Goal: Task Accomplishment & Management: Complete application form

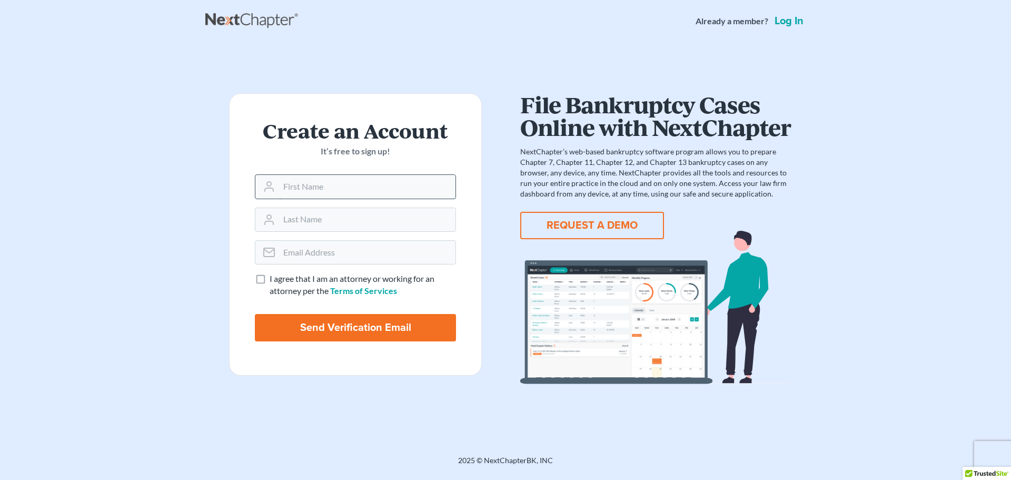
click at [314, 186] on input "text" at bounding box center [367, 186] width 176 height 23
type input "[PERSON_NAME]"
click at [359, 251] on input "email" at bounding box center [367, 252] width 176 height 23
type input "[EMAIL_ADDRESS][DOMAIN_NAME]"
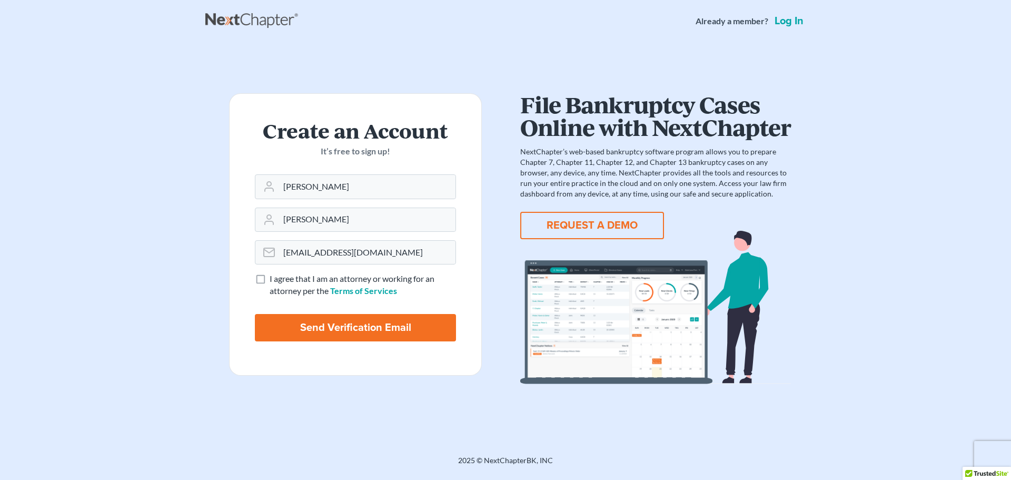
click at [270, 276] on label "I agree that I am an attorney or working for an attorney per the Terms of Servi…" at bounding box center [363, 285] width 186 height 24
click at [274, 276] on input "I agree that I am an attorney or working for an attorney per the Terms of Servi…" at bounding box center [277, 276] width 7 height 7
checkbox input "true"
click at [328, 321] on input "Send Verification Email" at bounding box center [355, 327] width 201 height 27
type input "Thinking..."
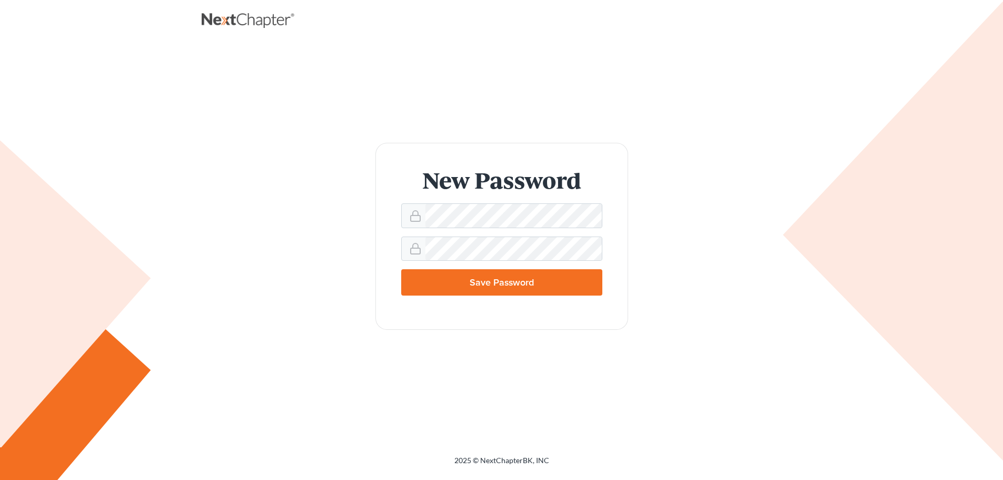
click at [517, 286] on input "Save Password" at bounding box center [501, 282] width 201 height 26
type input "Thinking..."
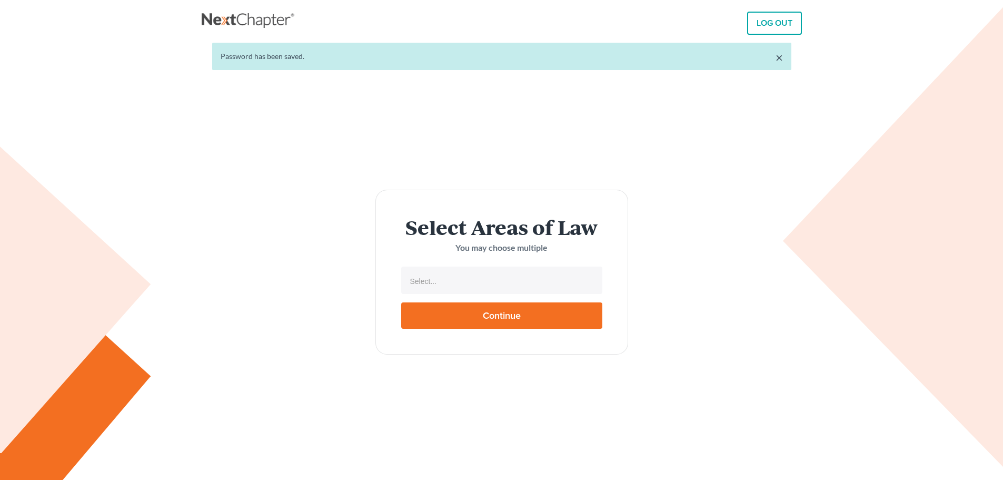
select select
click at [464, 293] on ul "Select..." at bounding box center [501, 279] width 201 height 27
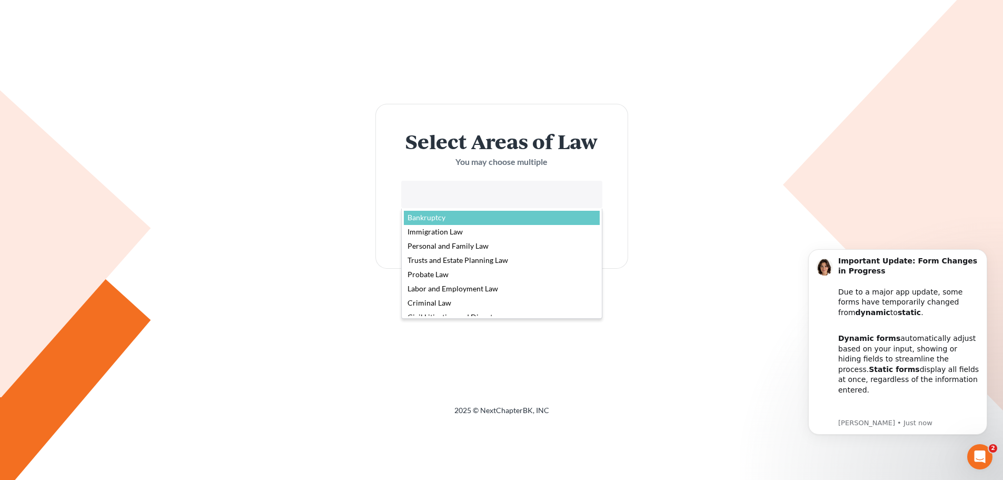
select select "4556"
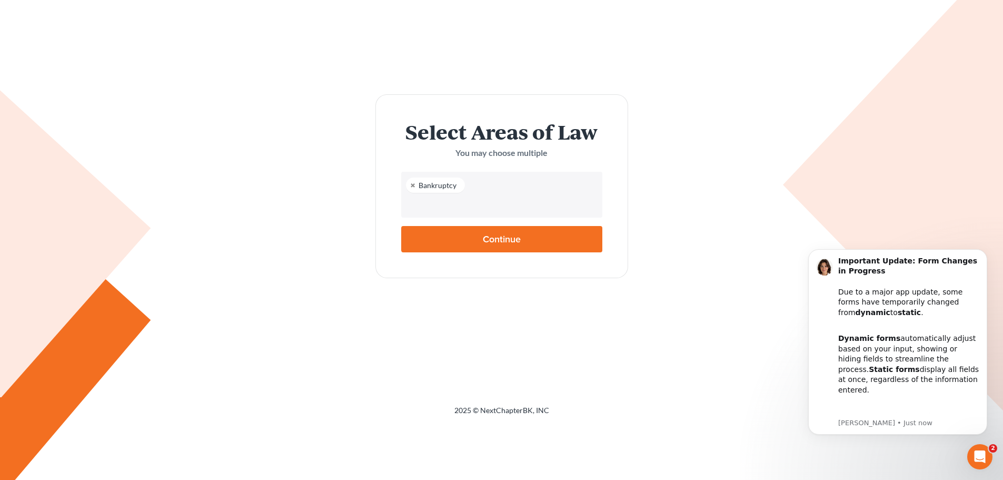
click at [486, 237] on input "Continue" at bounding box center [501, 239] width 201 height 26
type input "Thinking..."
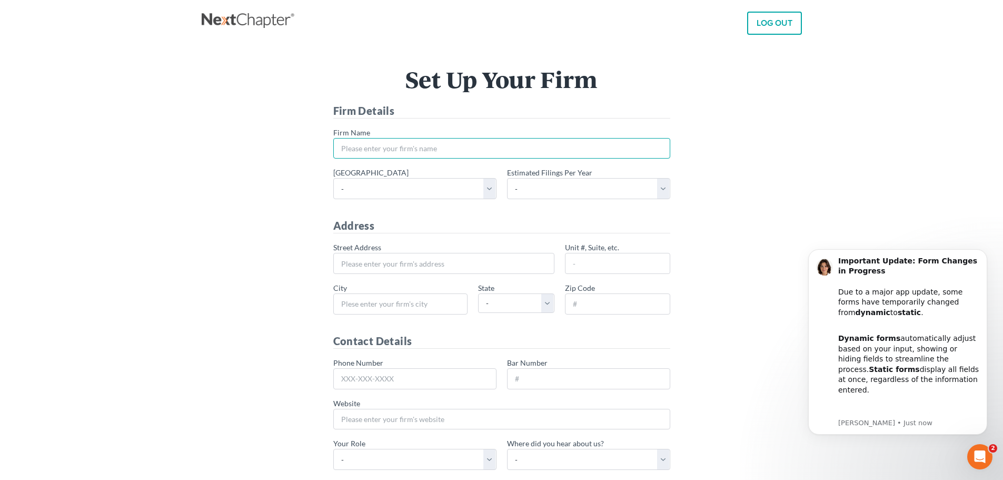
click at [363, 145] on input "* Firm Name" at bounding box center [501, 148] width 337 height 21
type input "Barrrett"
click at [488, 188] on select "- Alabama - Middle Alabama - Northern Alabama - Southern Alaska Arizona Arkansa…" at bounding box center [414, 188] width 163 height 21
select select "60"
click at [333, 178] on select "- Alabama - Middle Alabama - Northern Alabama - Southern Alaska Arizona Arkansa…" at bounding box center [414, 188] width 163 height 21
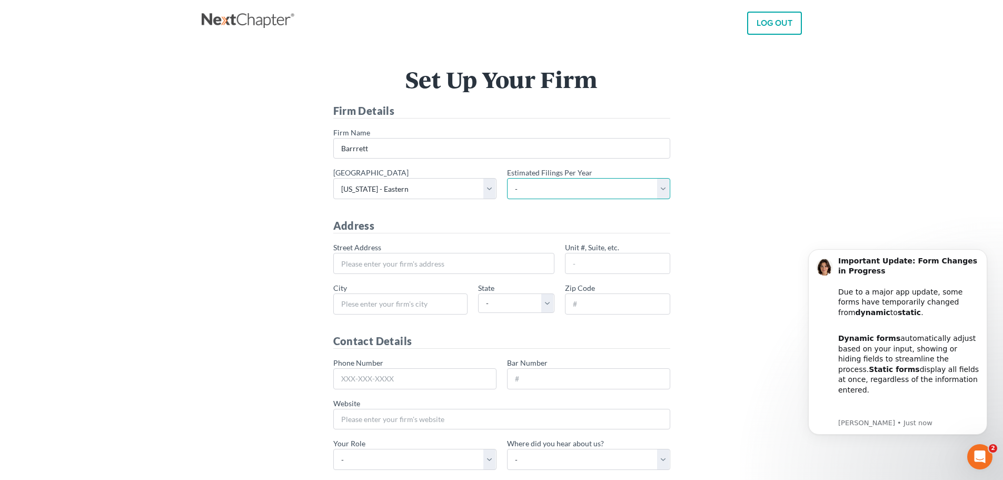
click at [560, 186] on select "- 1-10 11-50 50+" at bounding box center [588, 188] width 163 height 21
select select "1"
click at [507, 178] on select "- 1-10 11-50 50+" at bounding box center [588, 188] width 163 height 21
click at [363, 261] on input "* Street Address" at bounding box center [443, 263] width 221 height 21
type input "[STREET_ADDRESS]"
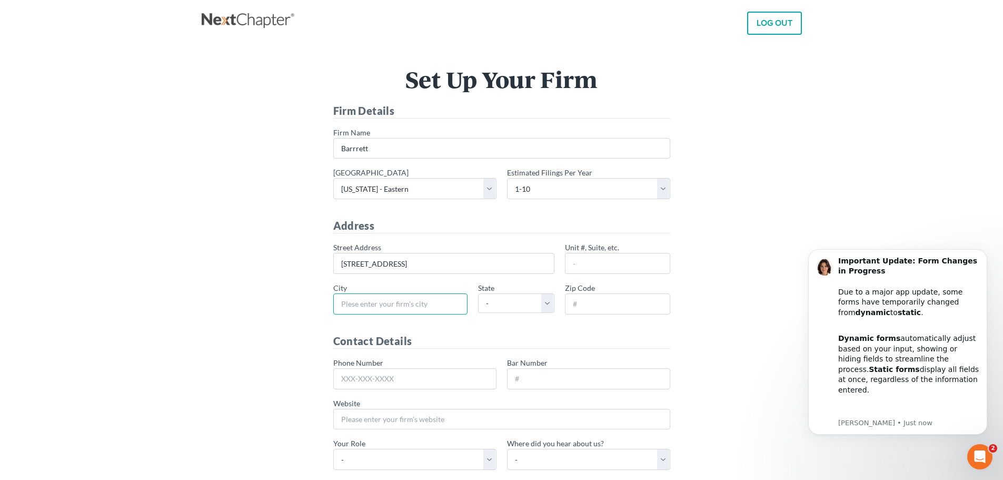
type input "Wilmington"
select select "NC"
type input "28409"
type input "305-342-6702"
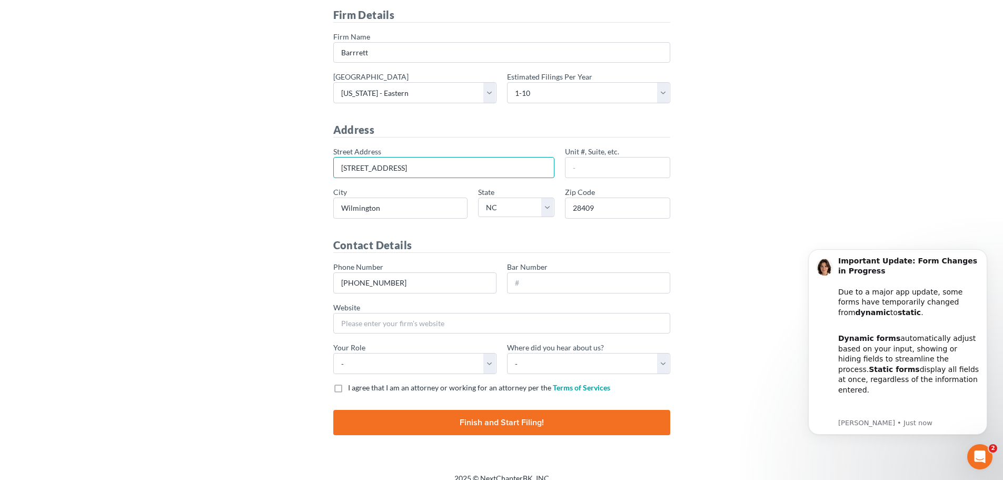
scroll to position [108, 0]
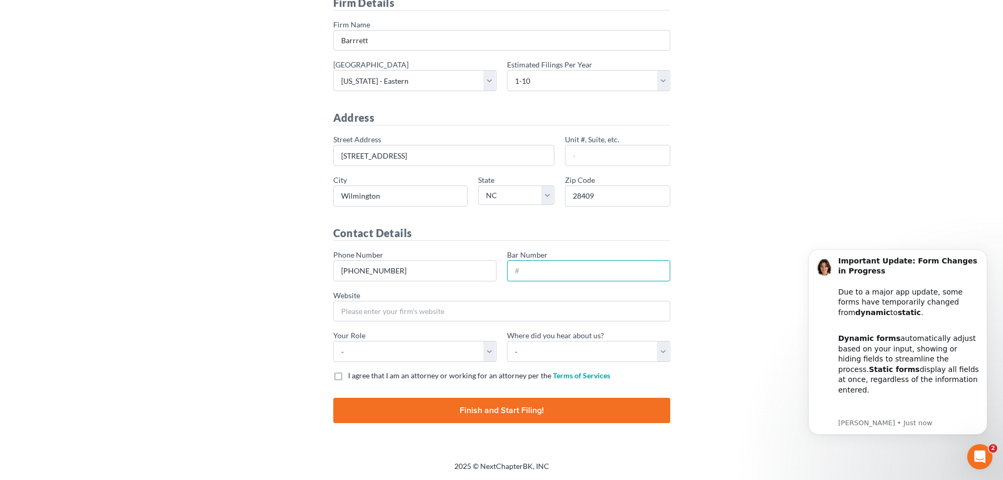
click at [561, 267] on input "Bar Number" at bounding box center [588, 270] width 163 height 21
click at [611, 272] on input "Bar Number" at bounding box center [588, 270] width 163 height 21
paste input "54728"
type input "54728"
click at [342, 312] on input "Website" at bounding box center [501, 311] width 337 height 21
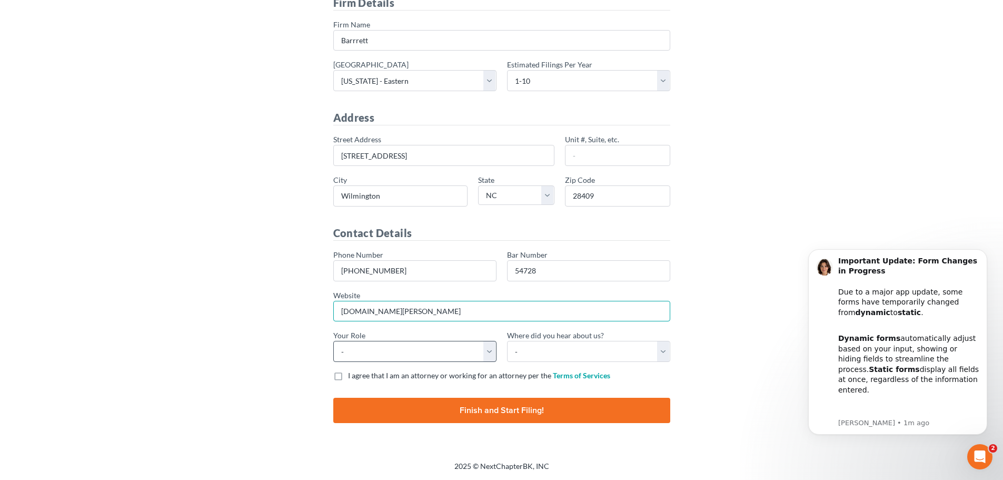
type input "www.barrett.com"
click at [485, 353] on select "- Attorney Paralegal Assistant" at bounding box center [414, 351] width 163 height 21
select select "assistant"
click at [333, 341] on select "- Attorney Paralegal Assistant" at bounding box center [414, 351] width 163 height 21
click at [639, 346] on select "- Bar association Capterra Clio Email Facebook Google Word of mouth Other" at bounding box center [588, 351] width 163 height 21
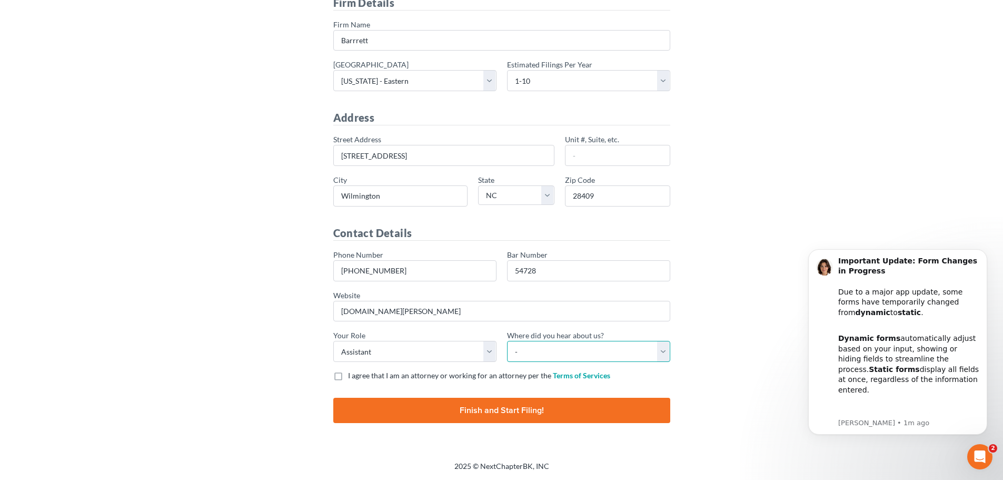
select select "Google"
click at [507, 341] on select "- Bar association Capterra Clio Email Facebook Google Word of mouth Other" at bounding box center [588, 351] width 163 height 21
click at [348, 380] on label "I agree that I am an attorney or working for an attorney per the Terms of Servi…" at bounding box center [479, 375] width 262 height 11
click at [352, 377] on input "I agree that I am an attorney or working for an attorney per the Terms of Servi…" at bounding box center [355, 373] width 7 height 7
checkbox input "true"
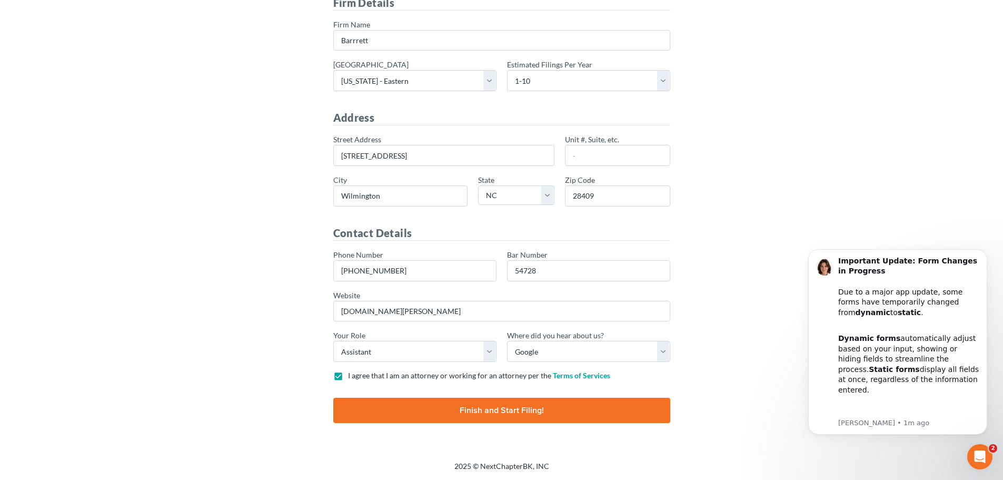
click at [457, 409] on input "Finish and Start Filing!" at bounding box center [501, 409] width 337 height 25
type input "Thinking..."
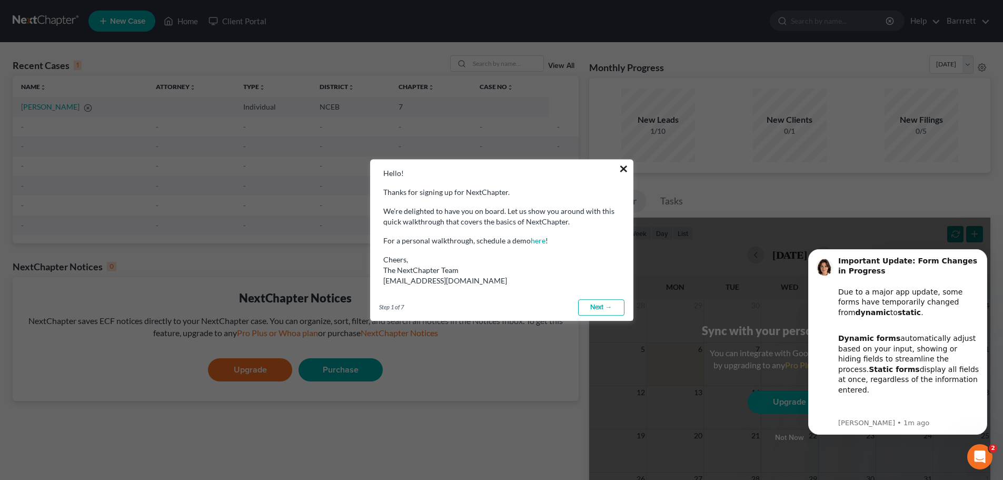
click at [626, 165] on button "×" at bounding box center [624, 168] width 10 height 17
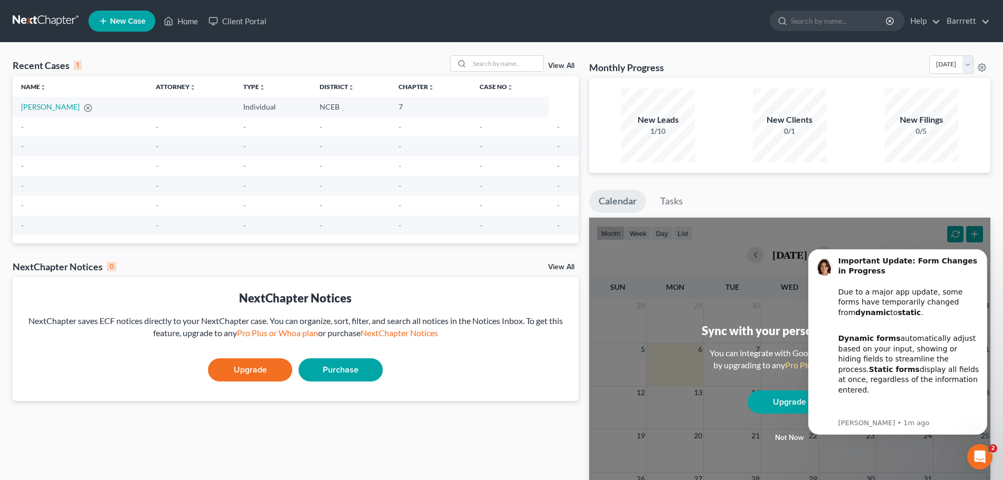
click at [124, 23] on span "New Case" at bounding box center [127, 21] width 35 height 8
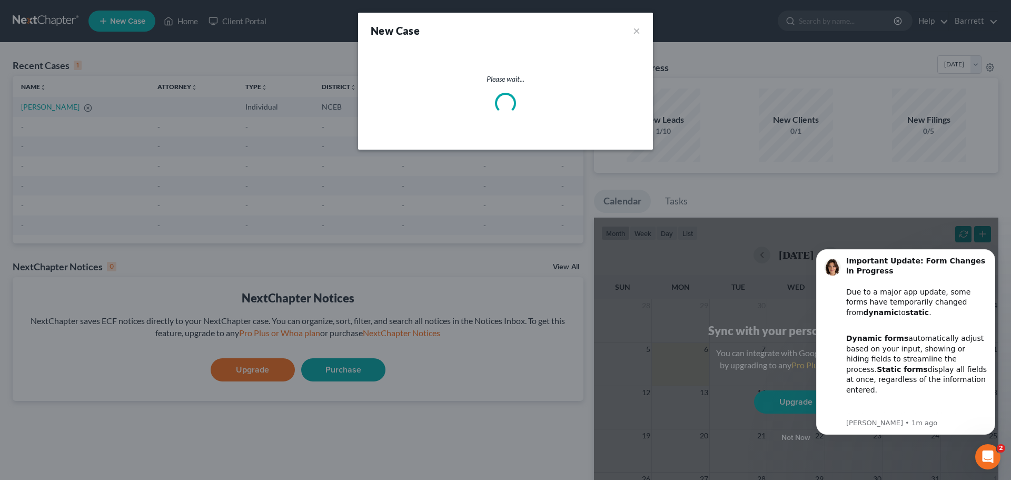
select select "57"
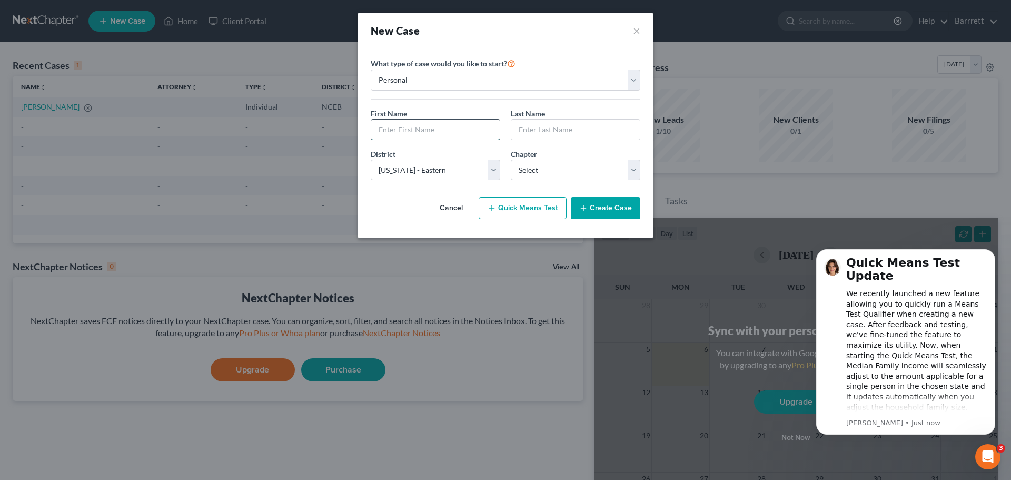
click at [407, 126] on input "text" at bounding box center [435, 130] width 128 height 20
type input "[PERSON_NAME]"
click at [521, 127] on input "text" at bounding box center [575, 130] width 128 height 20
type input "[PERSON_NAME]"
click at [542, 172] on select "Select 7 11 12 13" at bounding box center [576, 170] width 130 height 21
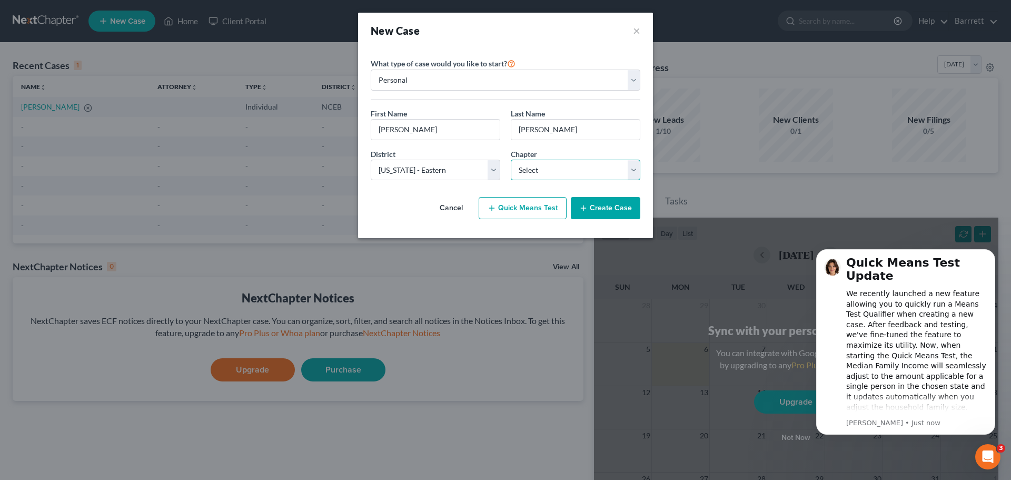
select select "3"
click at [511, 160] on select "Select 7 11 12 13" at bounding box center [576, 170] width 130 height 21
click at [620, 205] on button "Create Case" at bounding box center [605, 208] width 69 height 22
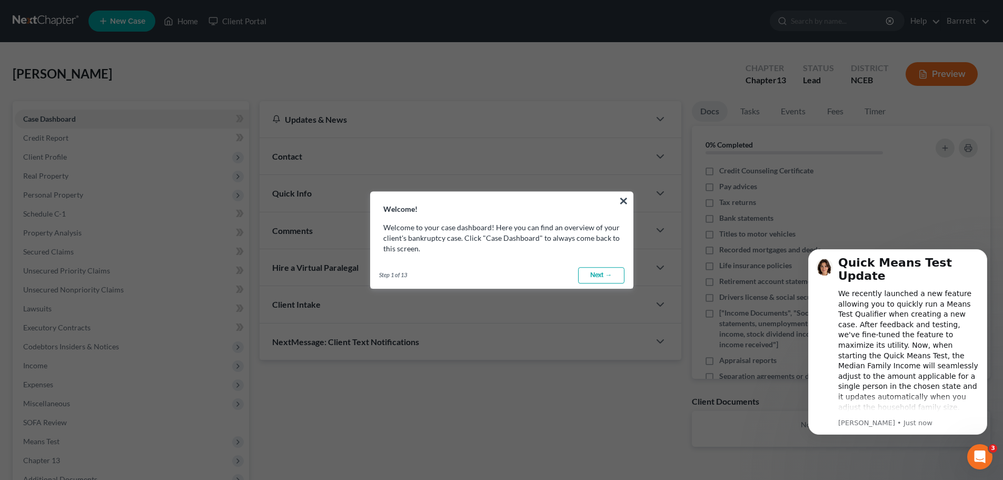
click at [600, 273] on link "Next →" at bounding box center [601, 275] width 46 height 17
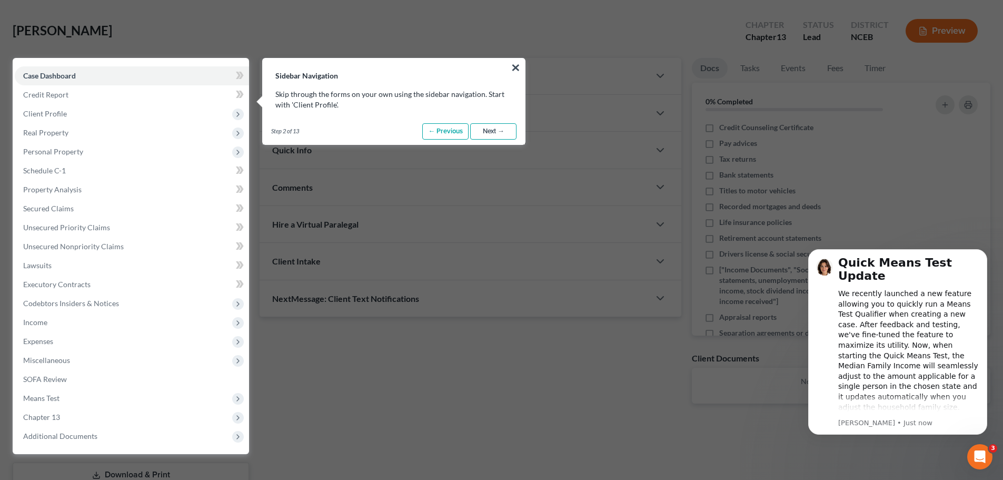
scroll to position [48, 0]
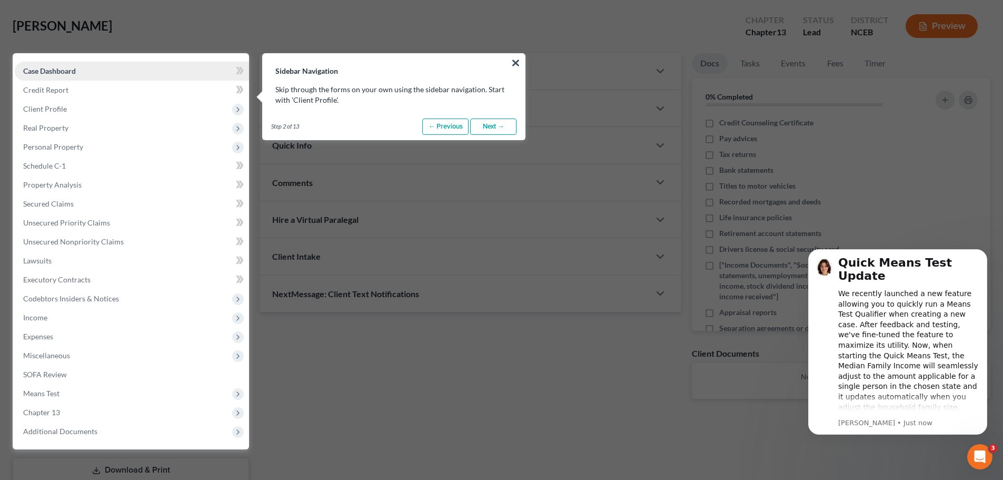
click at [78, 70] on link "Case Dashboard" at bounding box center [132, 71] width 234 height 19
click at [57, 89] on span "Credit Report" at bounding box center [45, 89] width 45 height 9
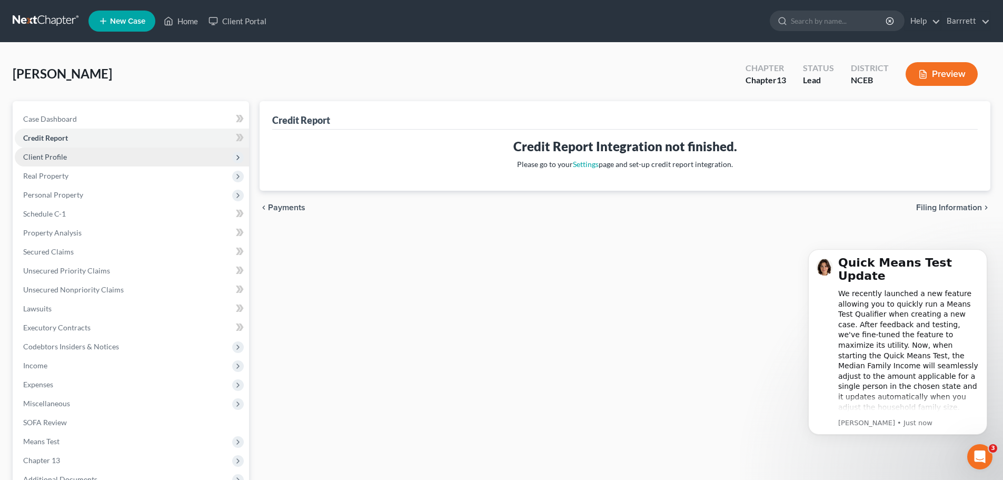
click at [92, 155] on span "Client Profile" at bounding box center [132, 156] width 234 height 19
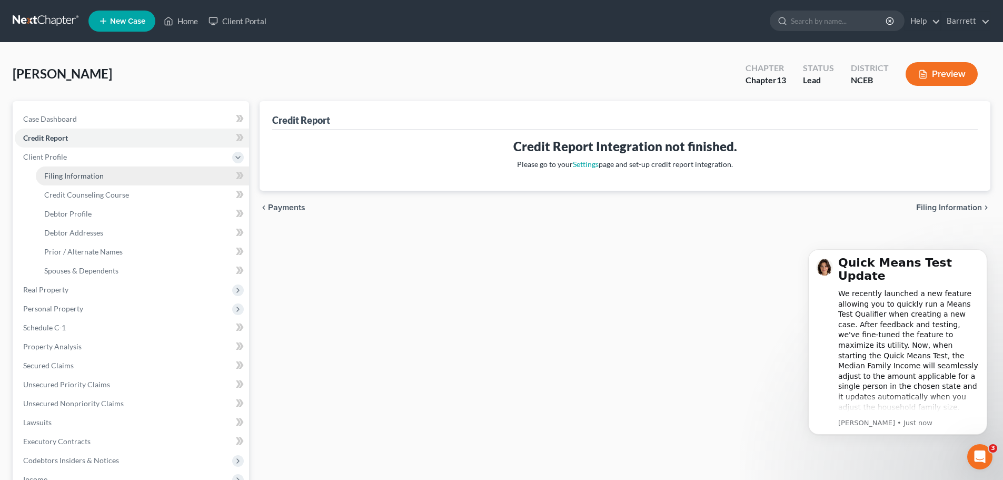
click at [92, 175] on span "Filing Information" at bounding box center [73, 175] width 59 height 9
select select "1"
select select "0"
select select "3"
select select "57"
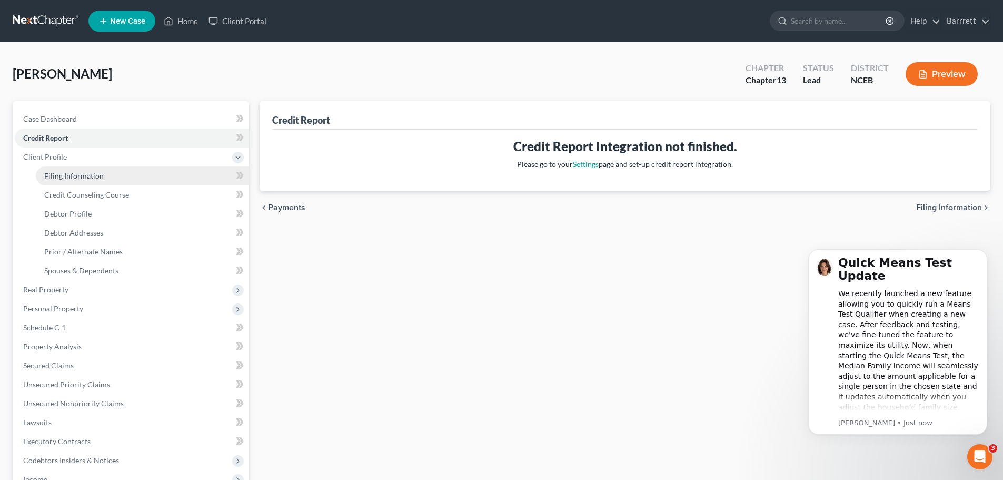
select select "28"
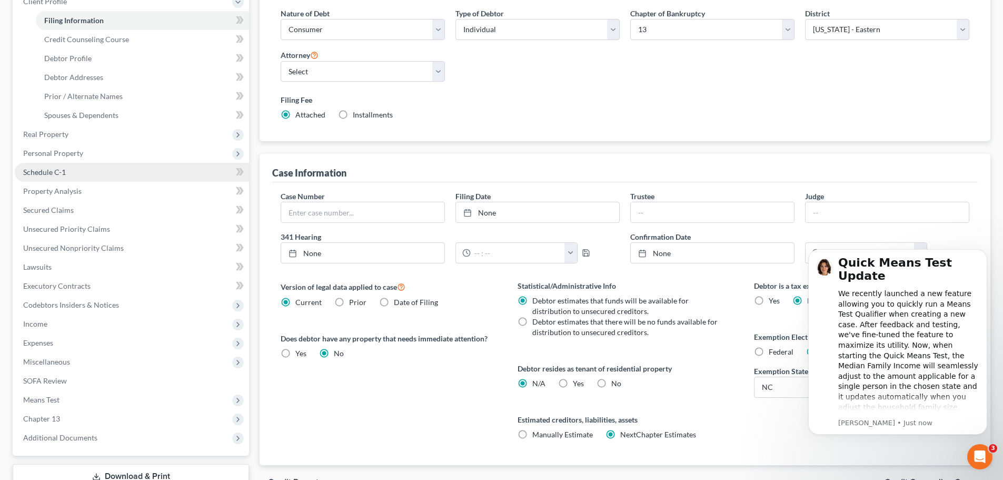
scroll to position [158, 0]
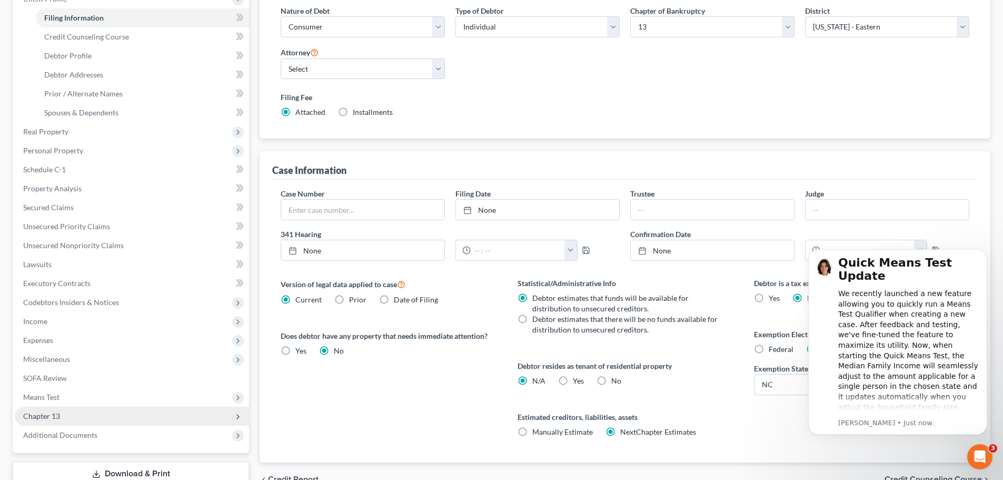
click at [118, 419] on span "Chapter 13" at bounding box center [132, 415] width 234 height 19
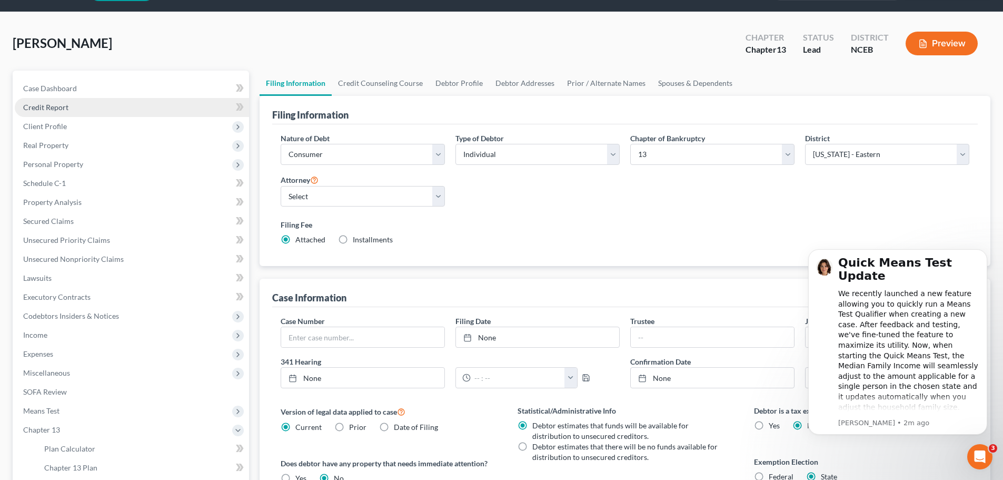
scroll to position [4, 0]
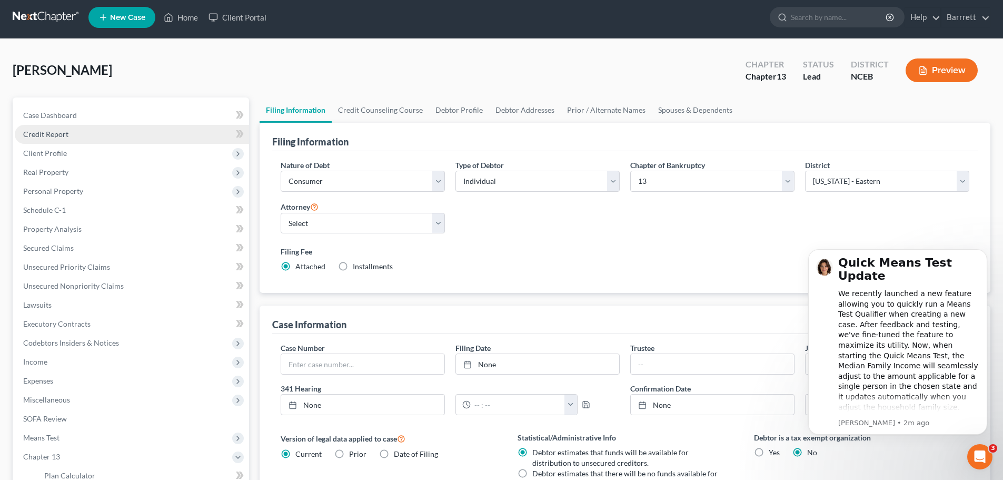
click at [107, 135] on link "Credit Report" at bounding box center [132, 134] width 234 height 19
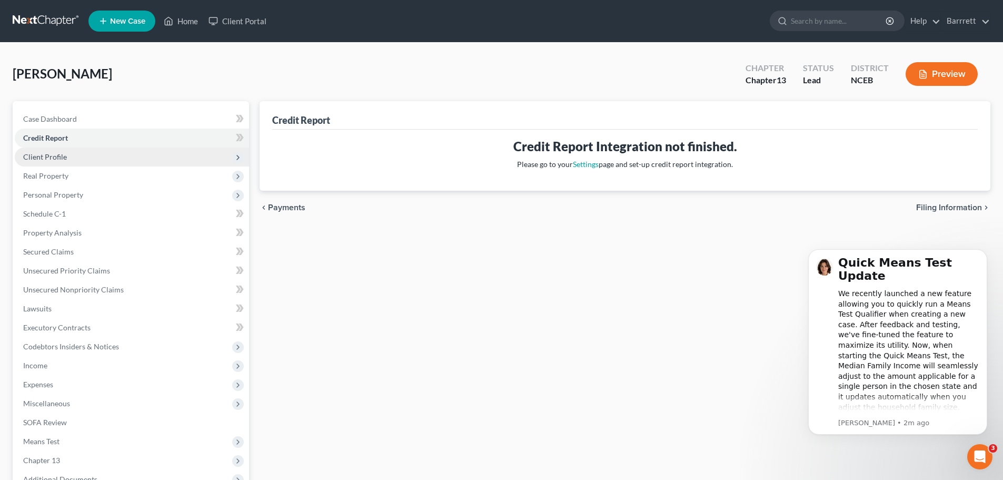
click at [79, 154] on span "Client Profile" at bounding box center [132, 156] width 234 height 19
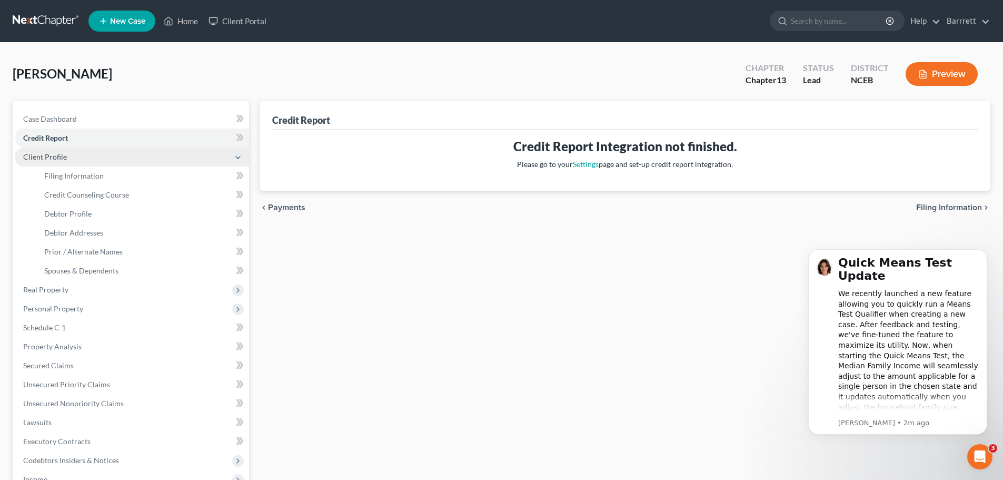
click at [47, 159] on span "Client Profile" at bounding box center [45, 156] width 44 height 9
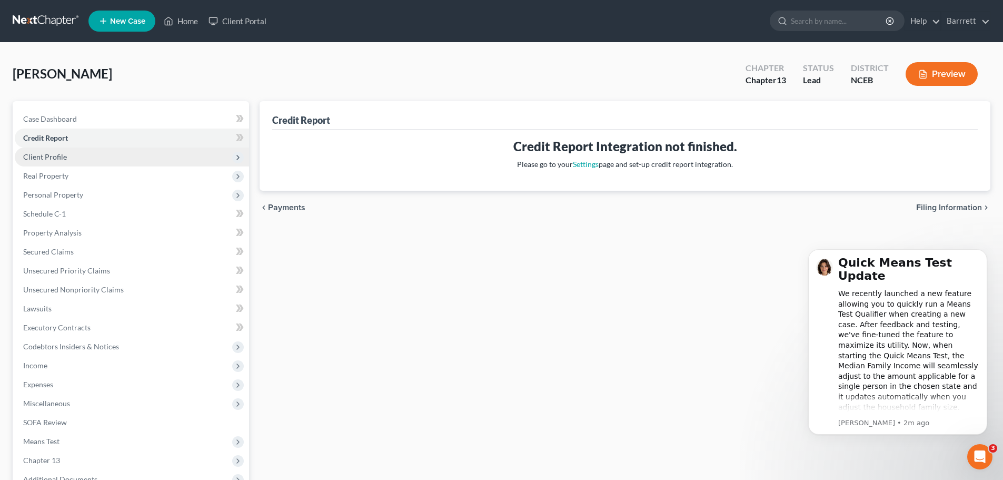
click at [67, 164] on span "Client Profile" at bounding box center [132, 156] width 234 height 19
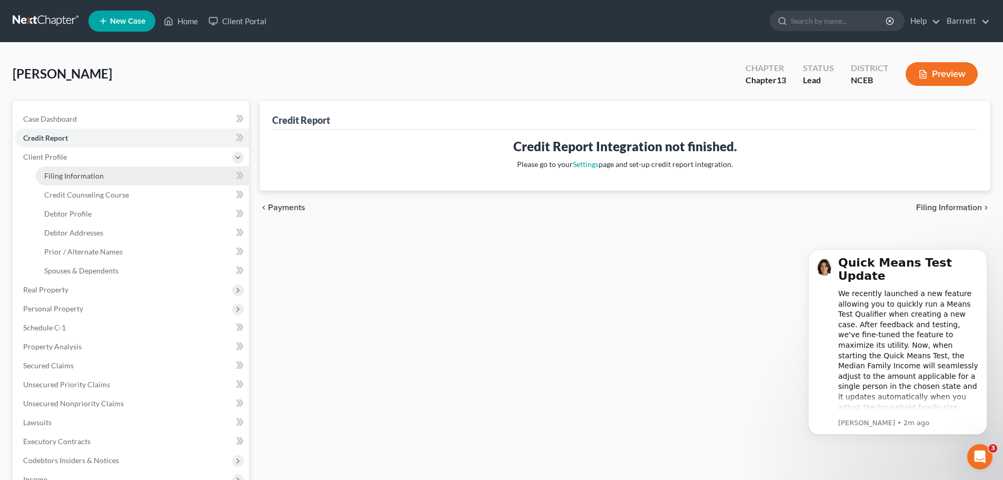
click at [76, 181] on link "Filing Information" at bounding box center [142, 175] width 213 height 19
select select "1"
select select "0"
select select "3"
select select "57"
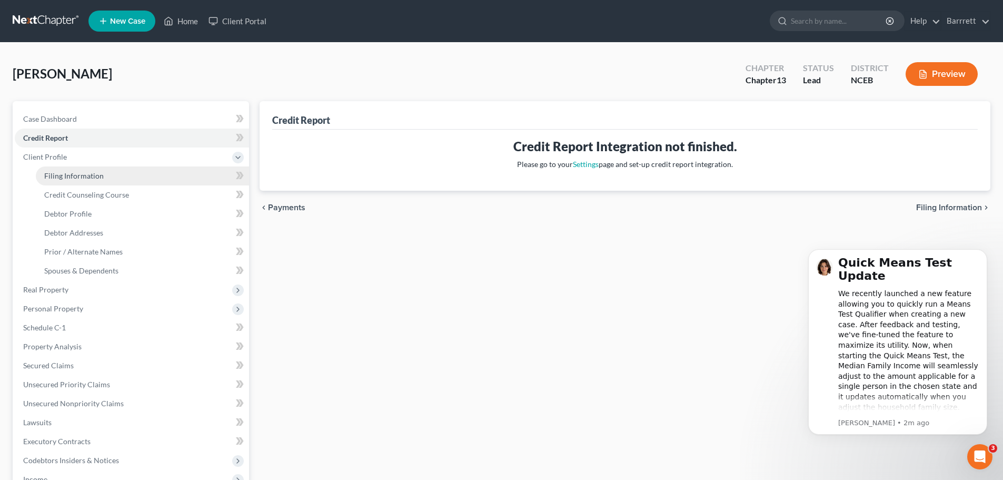
select select "28"
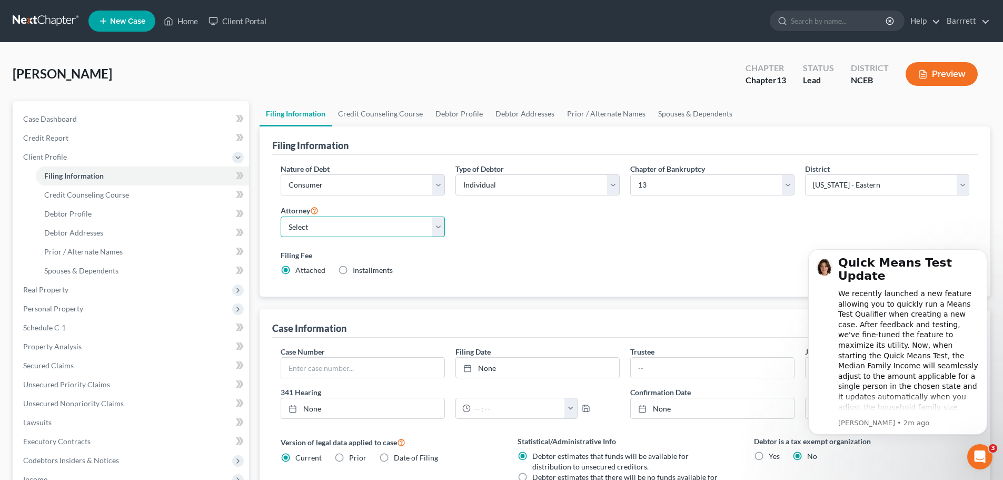
click at [330, 231] on select "Select [PERSON_NAME] - null" at bounding box center [363, 226] width 164 height 21
select select "0"
click at [281, 216] on select "Select [PERSON_NAME] - null" at bounding box center [363, 226] width 164 height 21
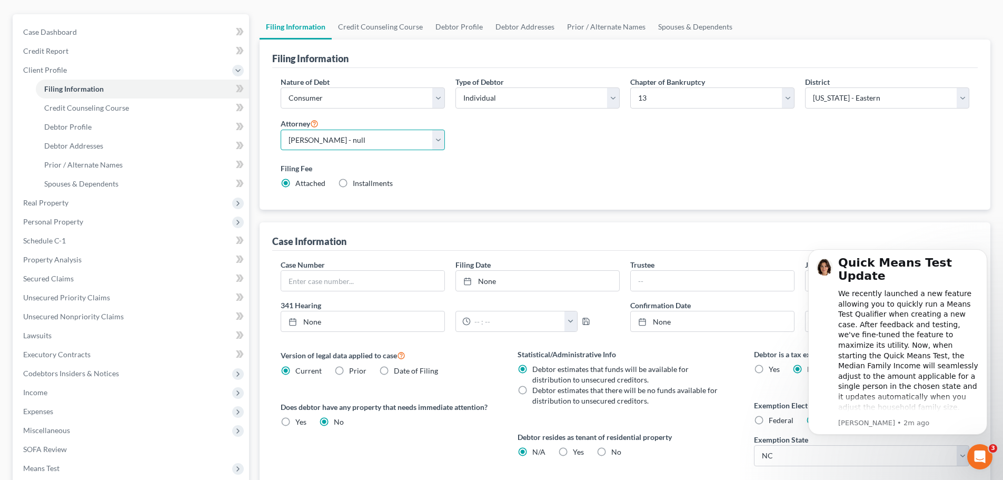
scroll to position [105, 0]
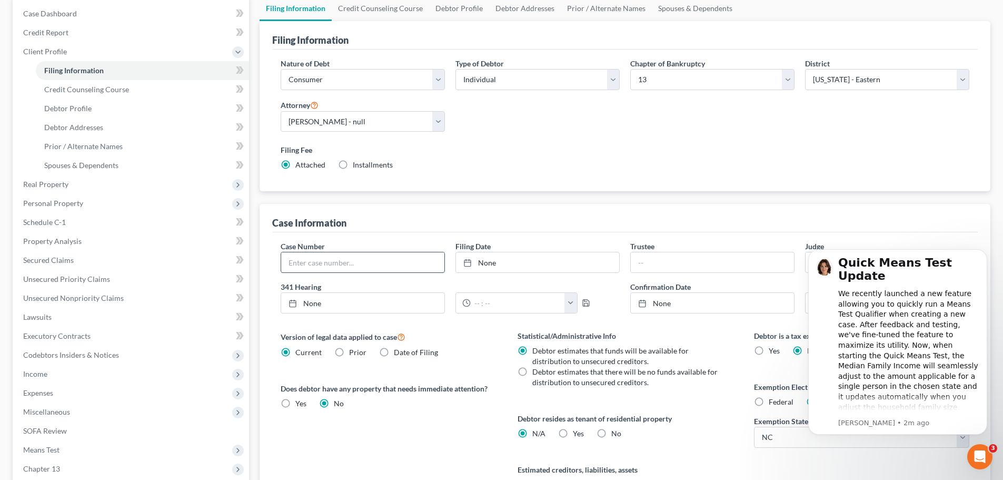
click at [304, 262] on input "text" at bounding box center [362, 262] width 163 height 20
drag, startPoint x: 293, startPoint y: 262, endPoint x: 299, endPoint y: 262, distance: 6.3
click at [293, 262] on input "text" at bounding box center [362, 262] width 163 height 20
paste input "25-02270-5-DMW"
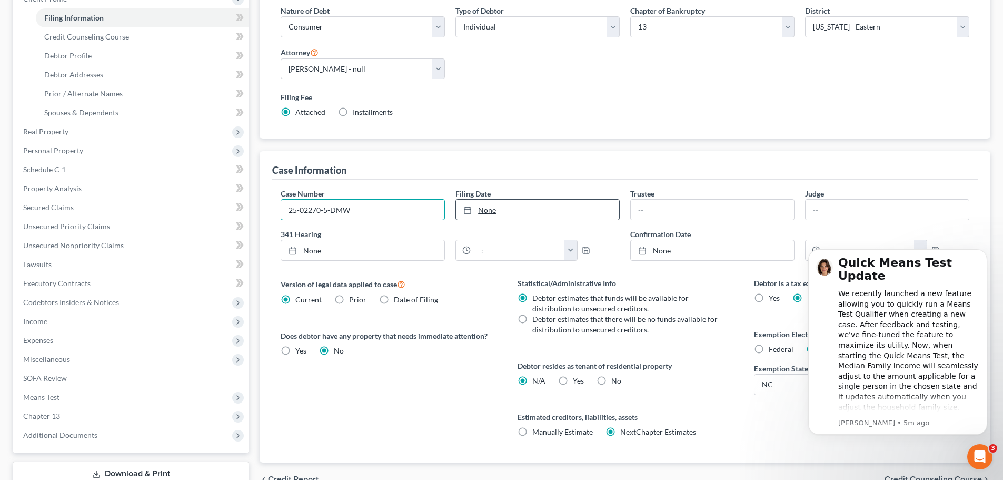
type input "25-02270-5-DMW"
type input "[DATE]"
click at [535, 210] on link "None" at bounding box center [537, 210] width 163 height 20
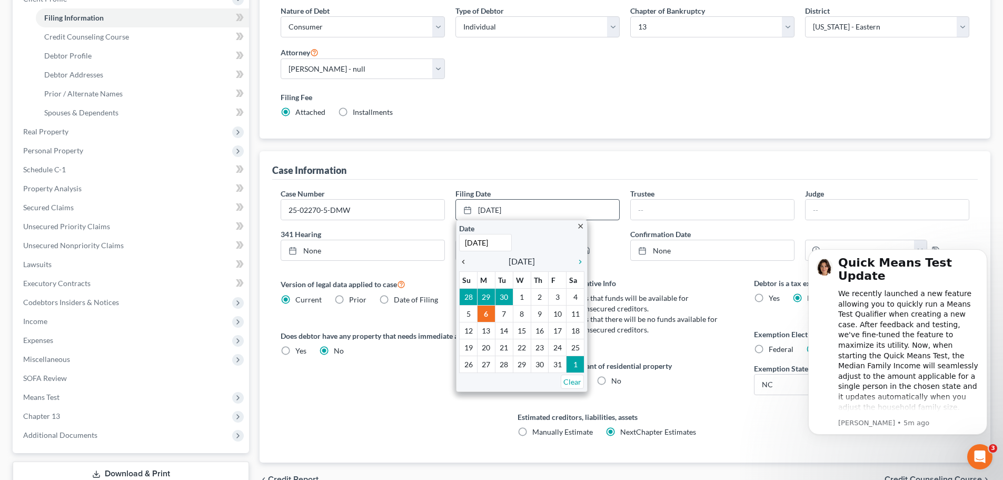
click at [463, 264] on icon "chevron_left" at bounding box center [466, 261] width 14 height 8
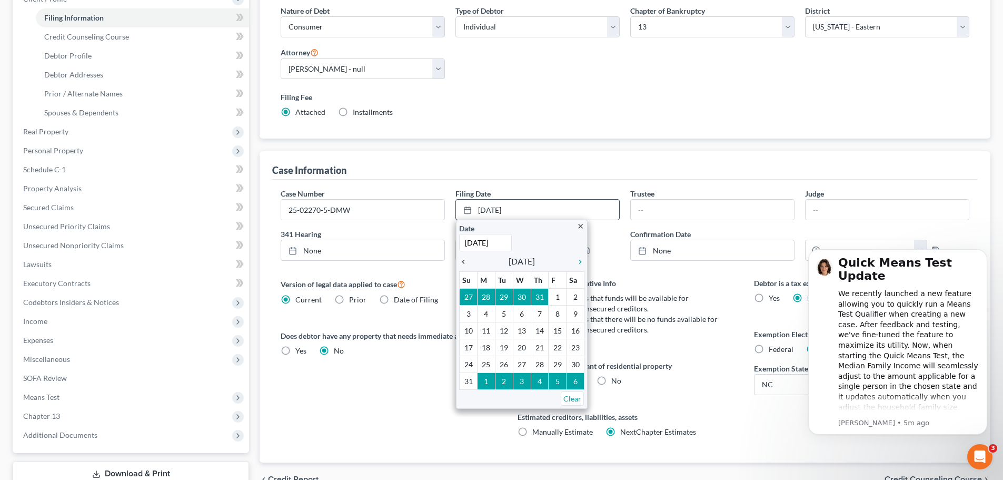
click at [463, 264] on icon "chevron_left" at bounding box center [466, 261] width 14 height 8
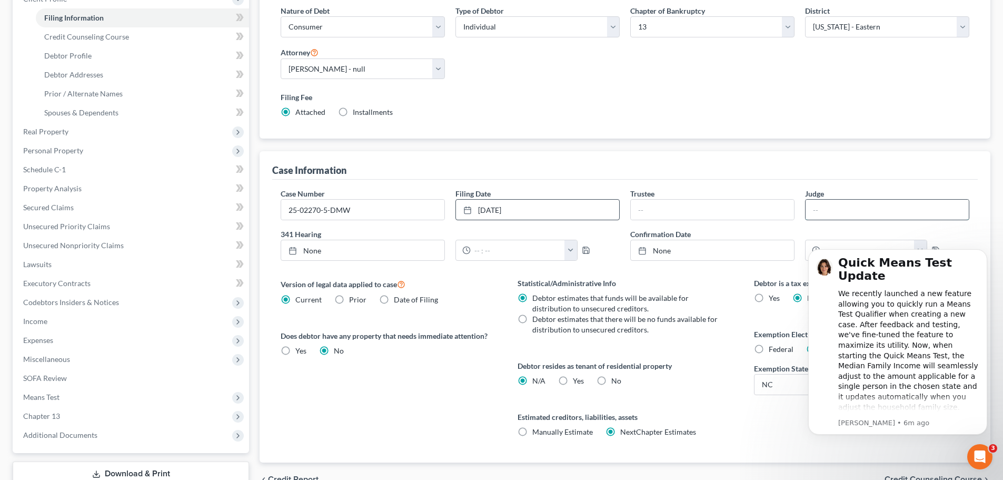
click at [864, 210] on input "text" at bounding box center [886, 210] width 163 height 20
click at [826, 203] on input "text" at bounding box center [886, 210] width 163 height 20
paste input "[PERSON_NAME]"
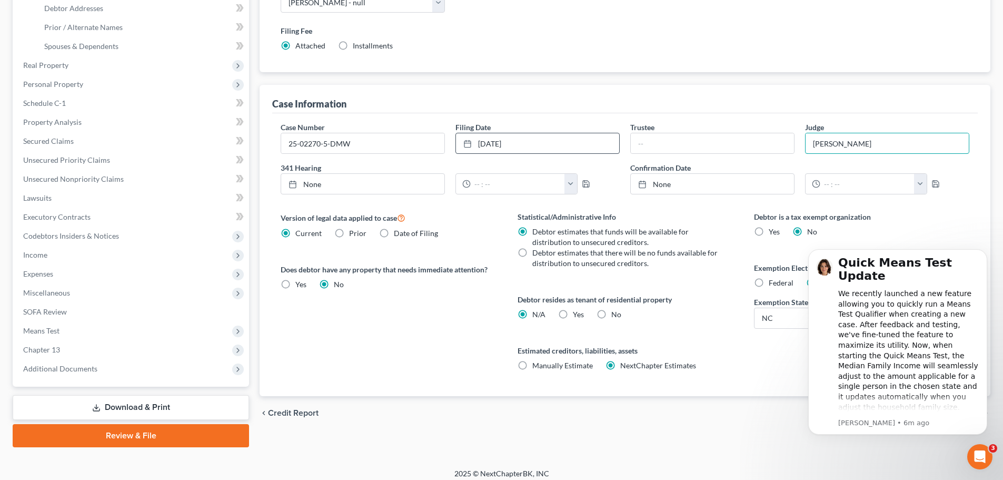
scroll to position [232, 0]
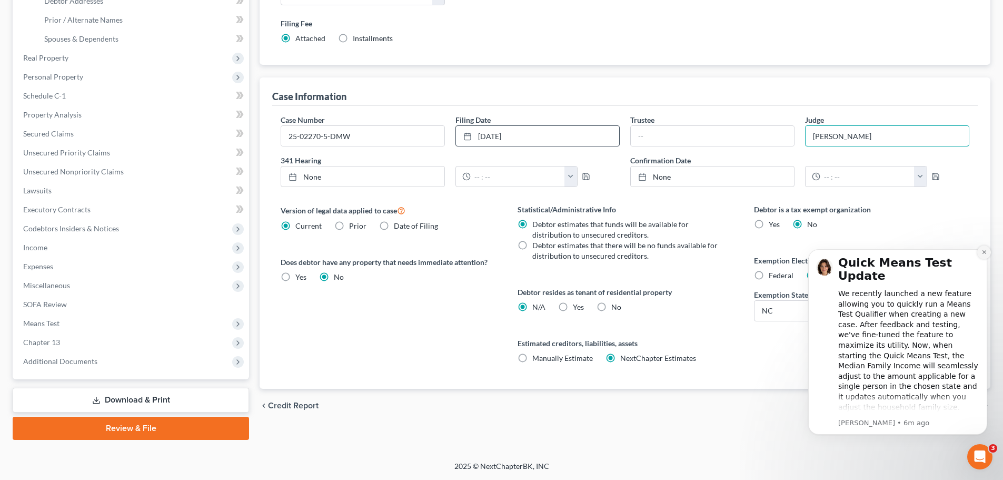
type input "[PERSON_NAME]"
click at [983, 253] on icon "Dismiss notification" at bounding box center [984, 252] width 4 height 4
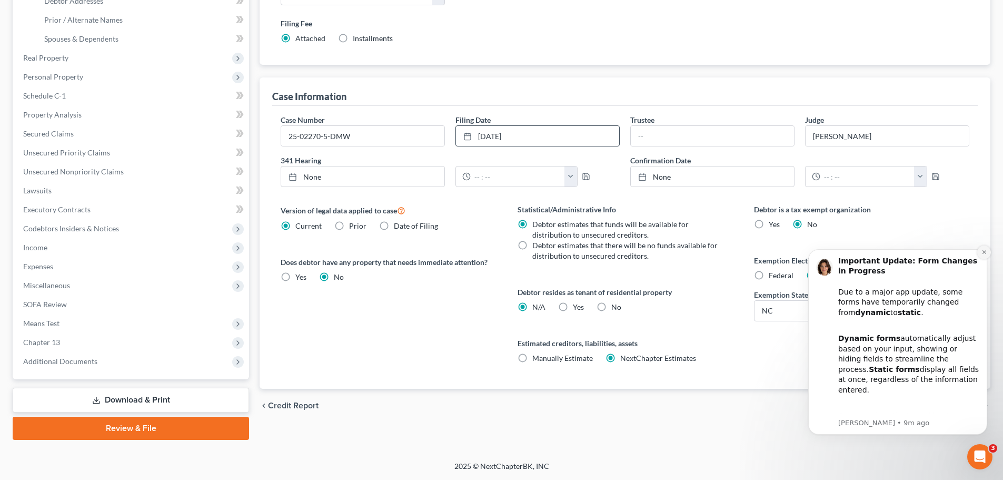
click at [981, 252] on icon "Dismiss notification" at bounding box center [984, 252] width 6 height 6
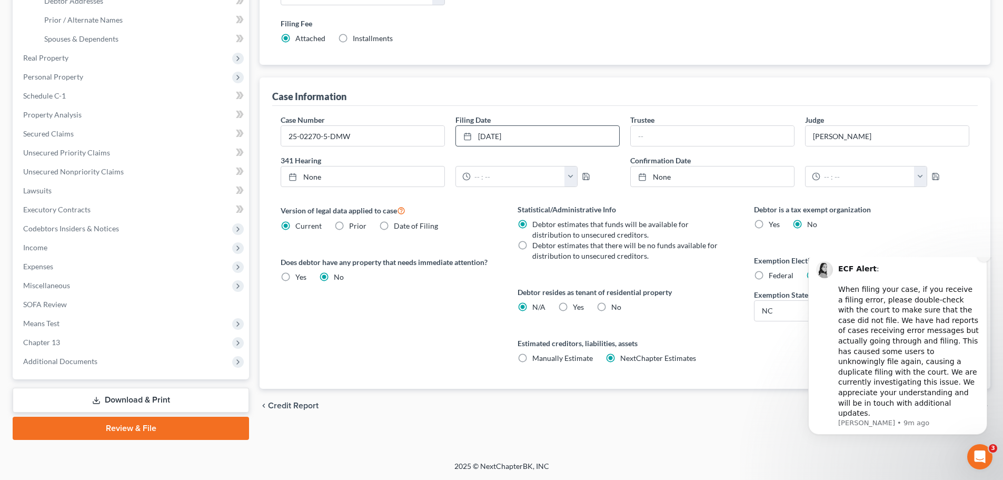
click at [984, 257] on icon "Dismiss notification" at bounding box center [984, 255] width 6 height 6
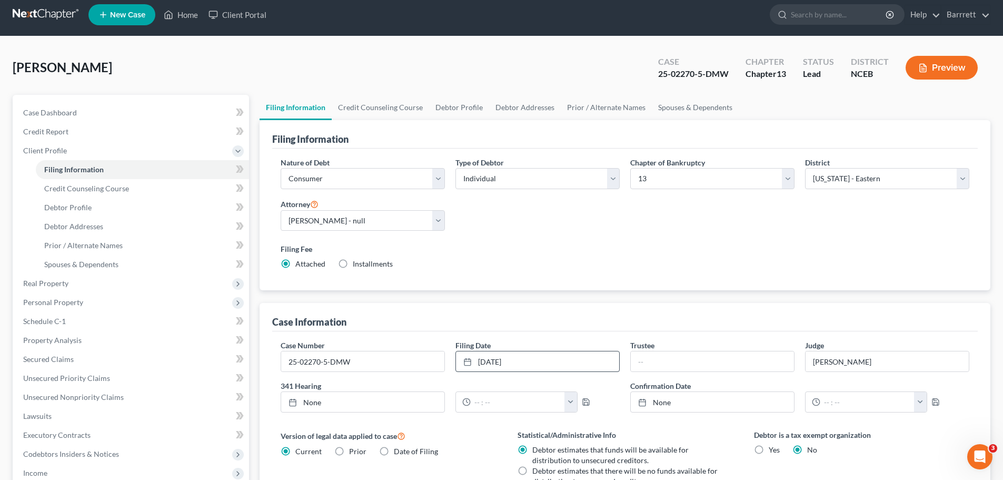
scroll to position [0, 0]
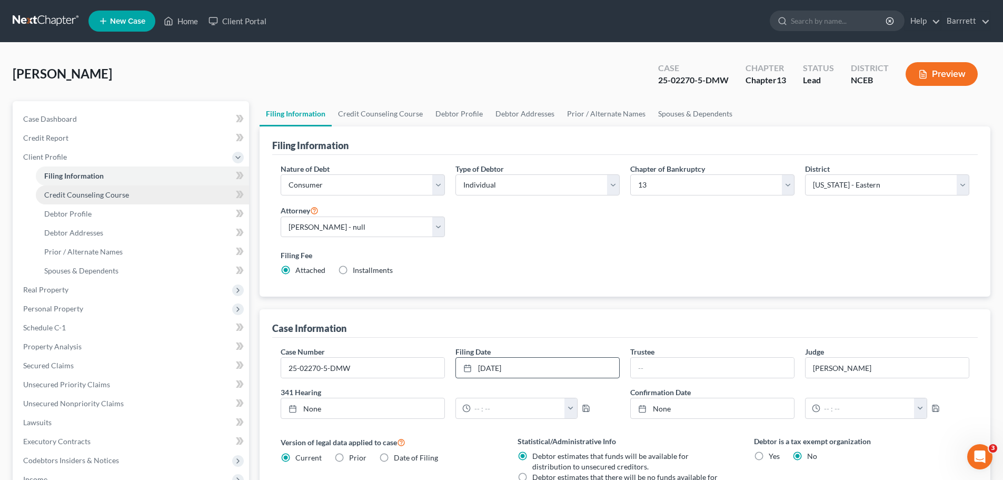
click at [123, 194] on span "Credit Counseling Course" at bounding box center [86, 194] width 85 height 9
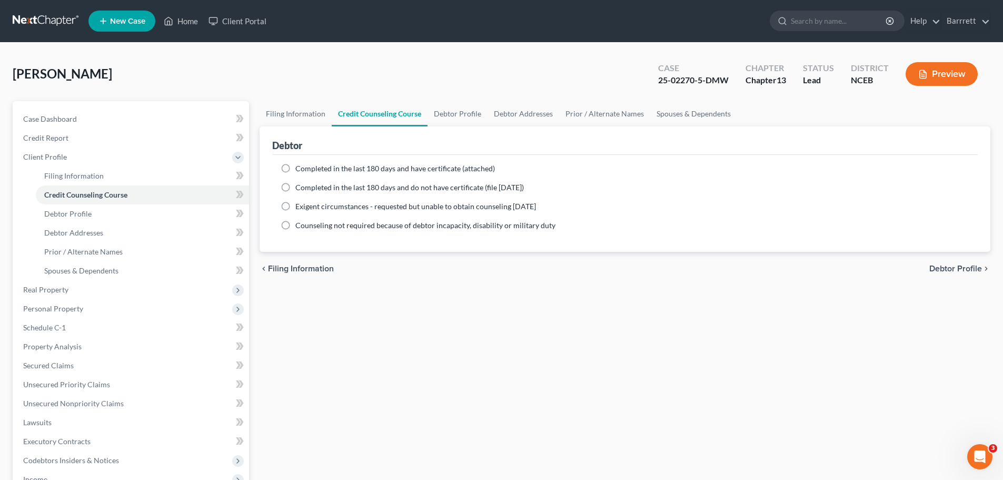
click at [351, 173] on label "Completed in the last 180 days and have certificate (attached)" at bounding box center [395, 168] width 200 height 11
click at [306, 170] on input "Completed in the last 180 days and have certificate (attached)" at bounding box center [303, 166] width 7 height 7
radio input "true"
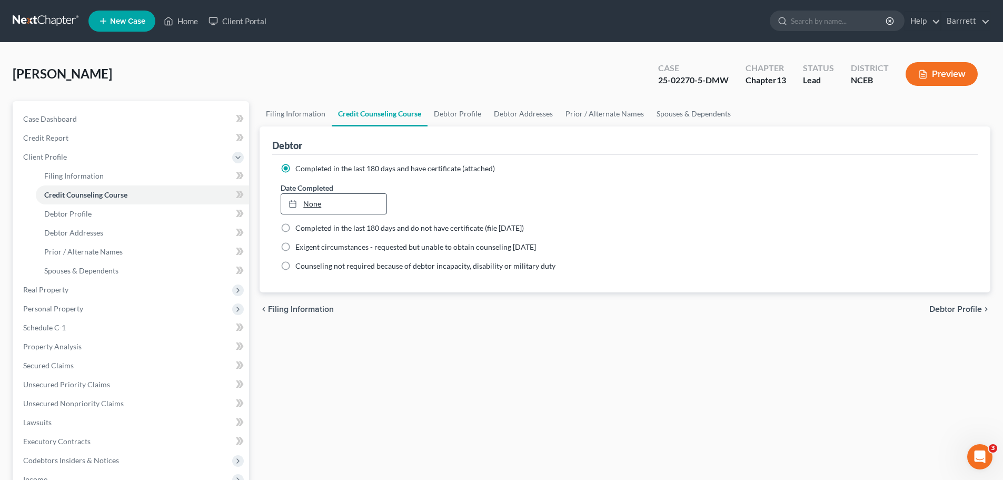
click at [312, 203] on link "None" at bounding box center [333, 204] width 105 height 20
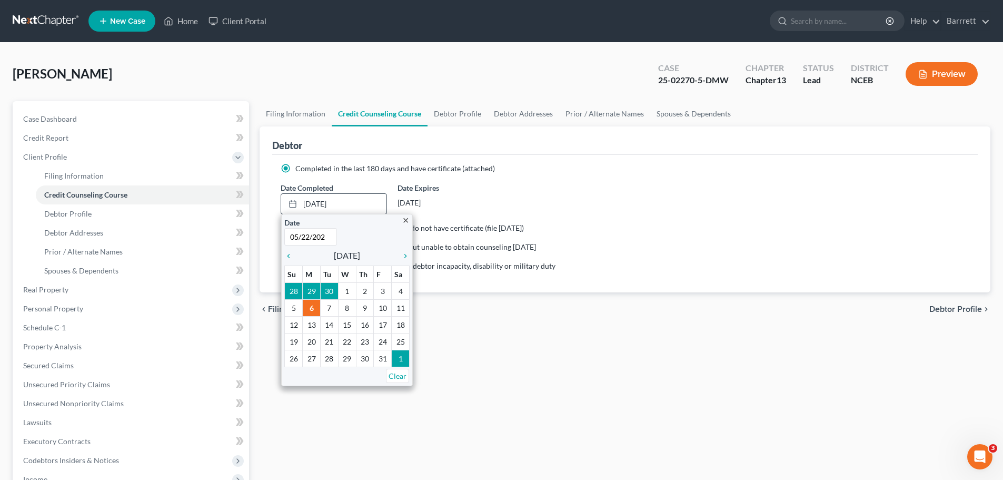
type input "[DATE]"
click at [712, 190] on div "Date Completed [DATE] close Date [DATE] Time 12:00 AM chevron_left [DATE] chevr…" at bounding box center [624, 198] width 699 height 32
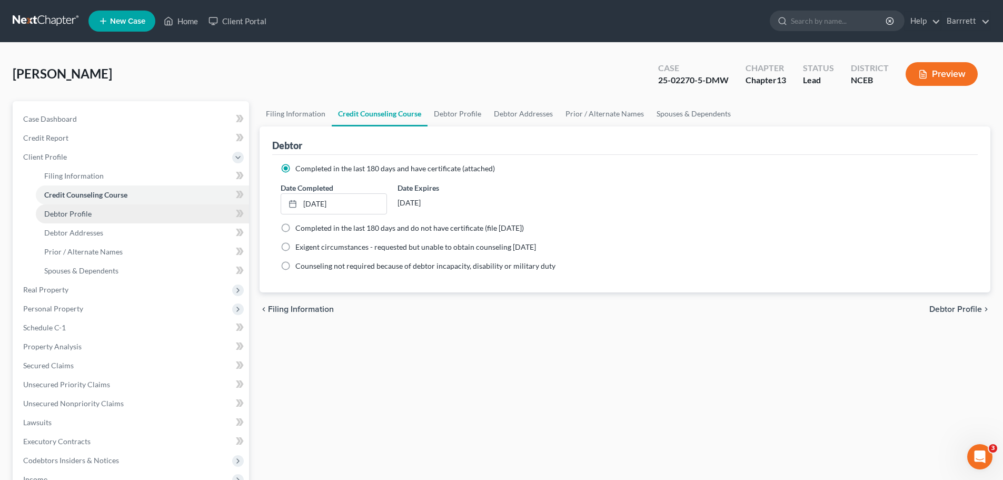
click at [61, 215] on span "Debtor Profile" at bounding box center [67, 213] width 47 height 9
select select "0"
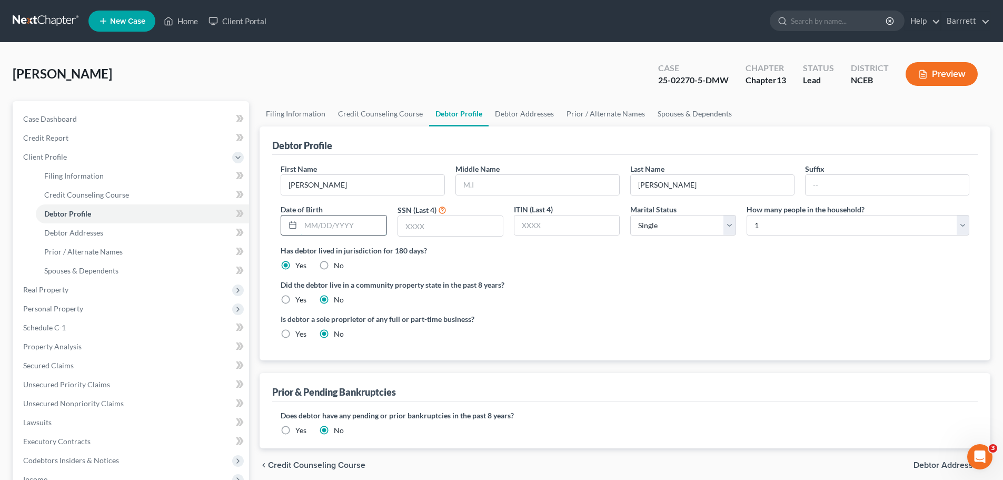
click at [322, 224] on input "text" at bounding box center [343, 225] width 85 height 20
click at [314, 224] on input "01131976" at bounding box center [343, 225] width 85 height 20
click at [325, 226] on input "01/131976" at bounding box center [343, 225] width 85 height 20
type input "[DATE]"
click at [444, 229] on input "text" at bounding box center [450, 226] width 105 height 20
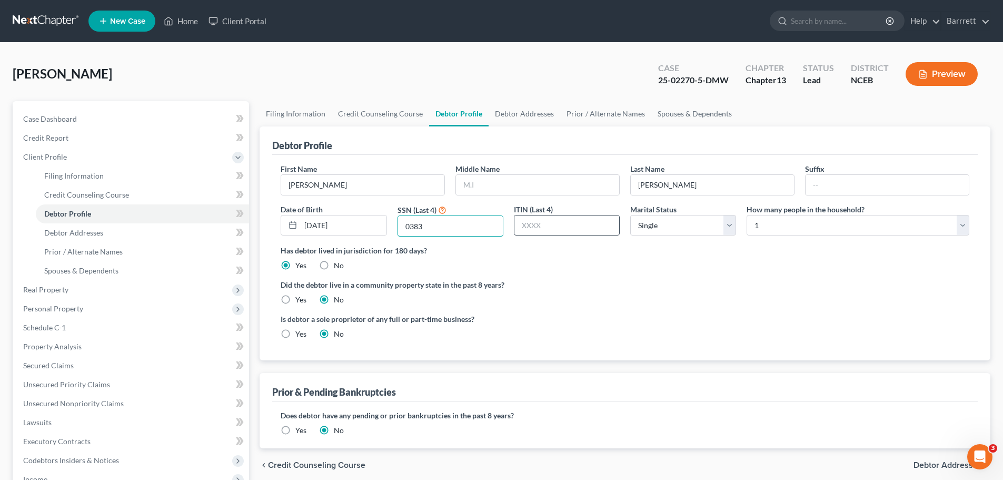
type input "0383"
click at [576, 225] on input "text" at bounding box center [566, 225] width 105 height 20
click at [668, 224] on select "Select Single Married Separated Divorced Widowed" at bounding box center [683, 225] width 106 height 21
select select "1"
click at [630, 215] on select "Select Single Married Separated Divorced Widowed" at bounding box center [683, 225] width 106 height 21
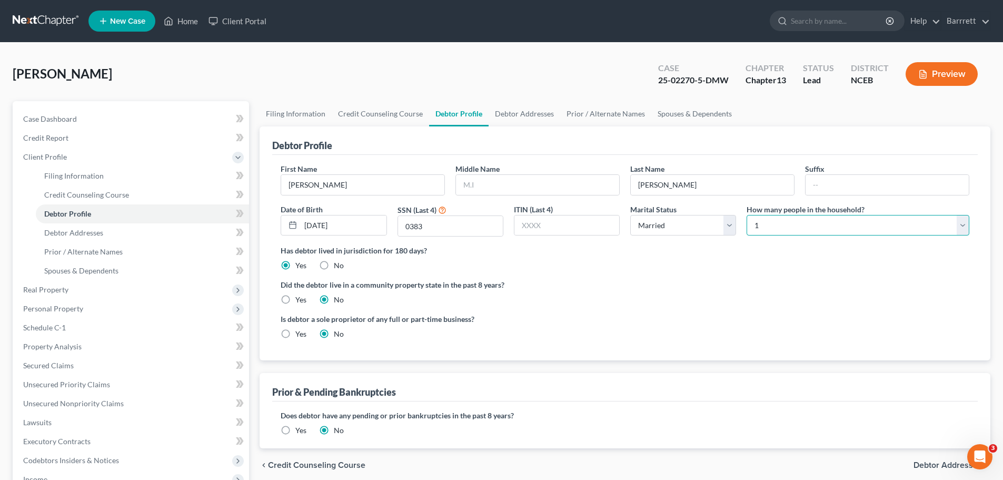
click at [809, 227] on select "Select 1 2 3 4 5 6 7 8 9 10 11 12 13 14 15 16 17 18 19 20" at bounding box center [857, 225] width 223 height 21
select select "2"
click at [746, 215] on select "Select 1 2 3 4 5 6 7 8 9 10 11 12 13 14 15 16 17 18 19 20" at bounding box center [857, 225] width 223 height 21
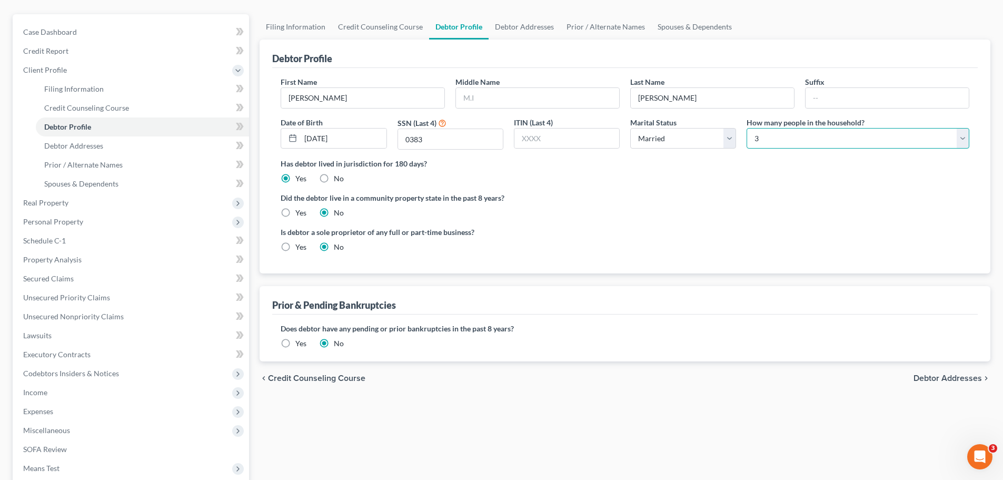
scroll to position [105, 0]
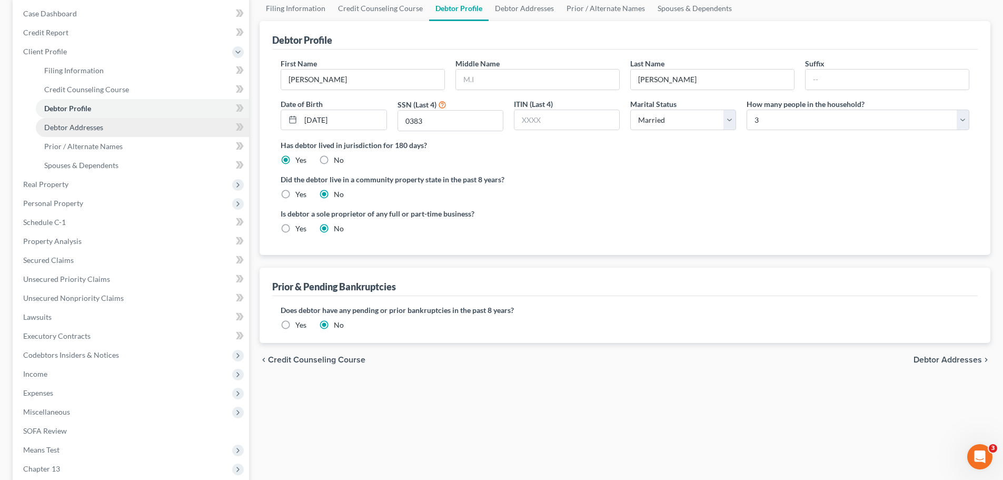
click at [103, 124] on link "Debtor Addresses" at bounding box center [142, 127] width 213 height 19
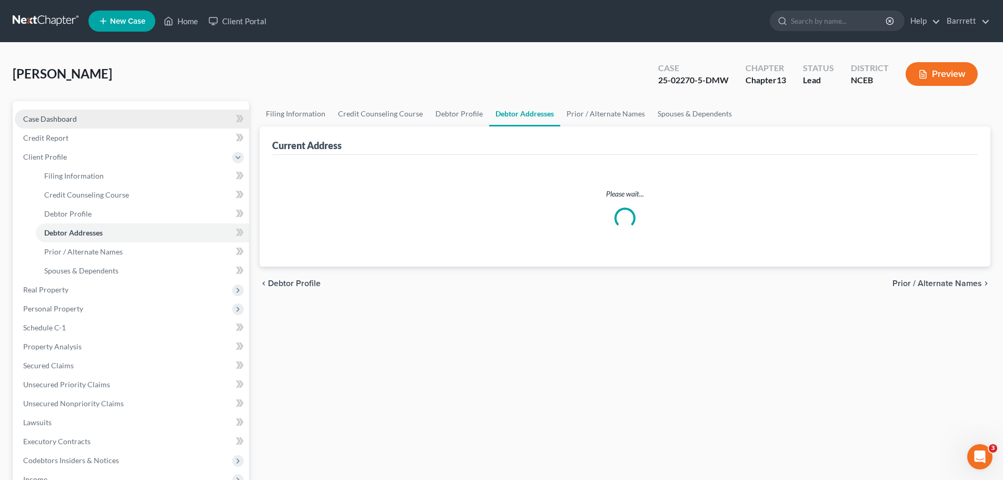
select select "0"
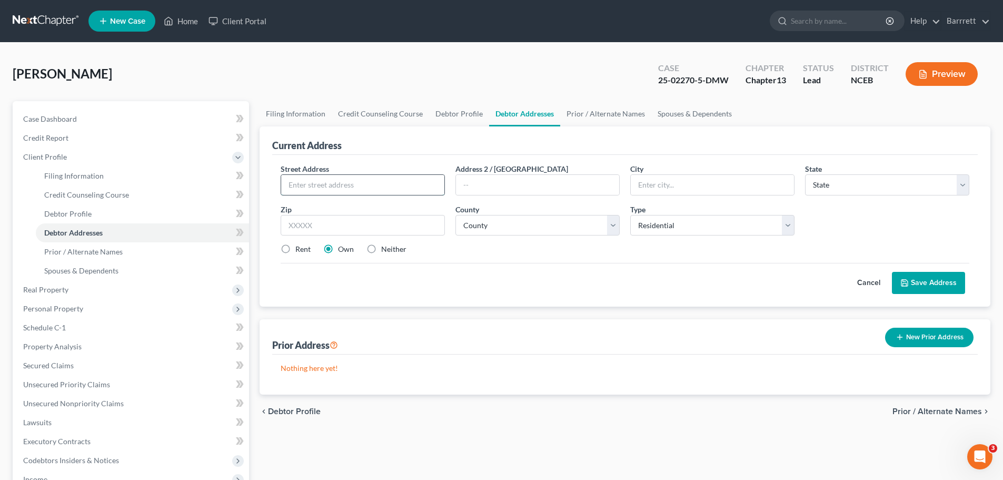
click at [351, 180] on input "text" at bounding box center [362, 185] width 163 height 20
type input "[STREET_ADDRESS]"
type input "Wilmington"
select select "28"
type input "28409"
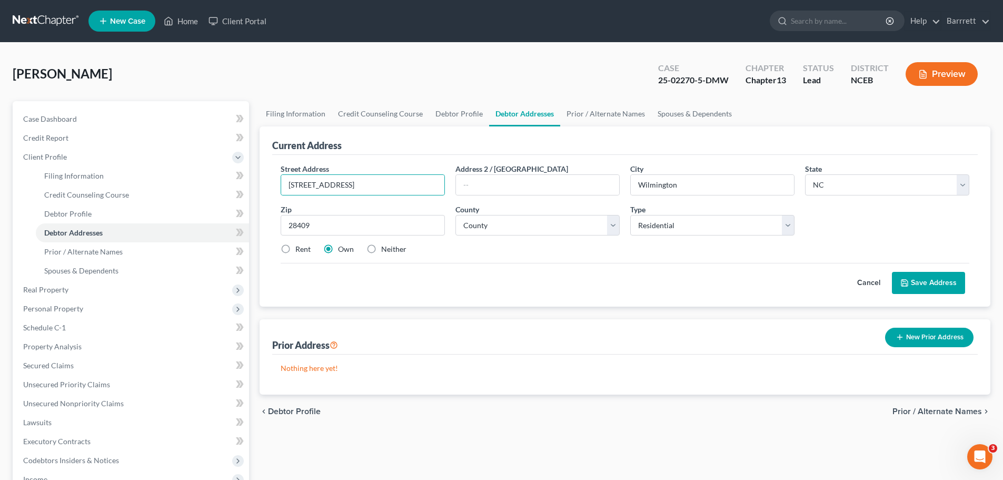
click at [381, 247] on label "Neither" at bounding box center [393, 249] width 25 height 11
click at [385, 247] on input "Neither" at bounding box center [388, 247] width 7 height 7
radio input "true"
click at [932, 282] on button "Save Address" at bounding box center [928, 283] width 73 height 22
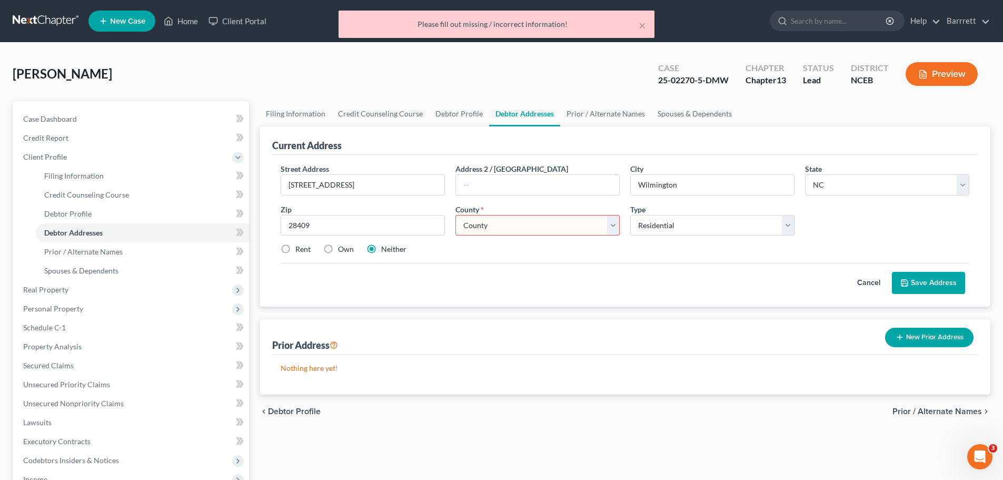
click at [531, 217] on select "County [GEOGRAPHIC_DATA] [GEOGRAPHIC_DATA] [GEOGRAPHIC_DATA] [GEOGRAPHIC_DATA] …" at bounding box center [537, 225] width 164 height 21
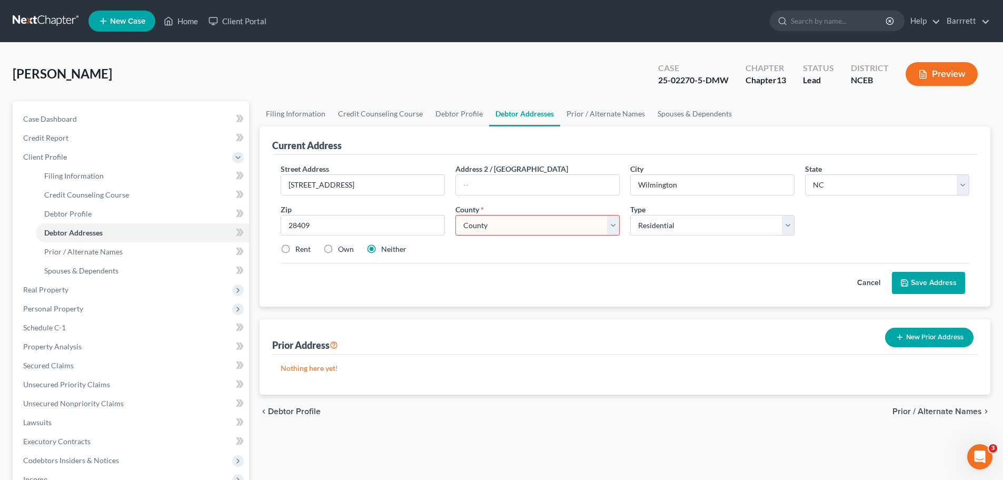
select select "64"
click at [455, 215] on select "County [GEOGRAPHIC_DATA] [GEOGRAPHIC_DATA] [GEOGRAPHIC_DATA] [GEOGRAPHIC_DATA] …" at bounding box center [537, 225] width 164 height 21
click at [929, 278] on button "Save Address" at bounding box center [928, 283] width 73 height 22
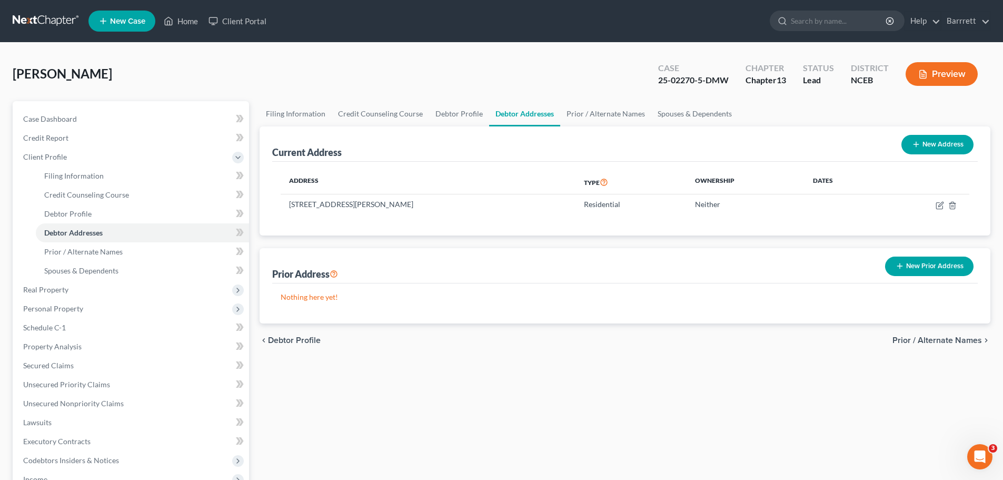
click at [924, 265] on button "New Prior Address" at bounding box center [929, 265] width 88 height 19
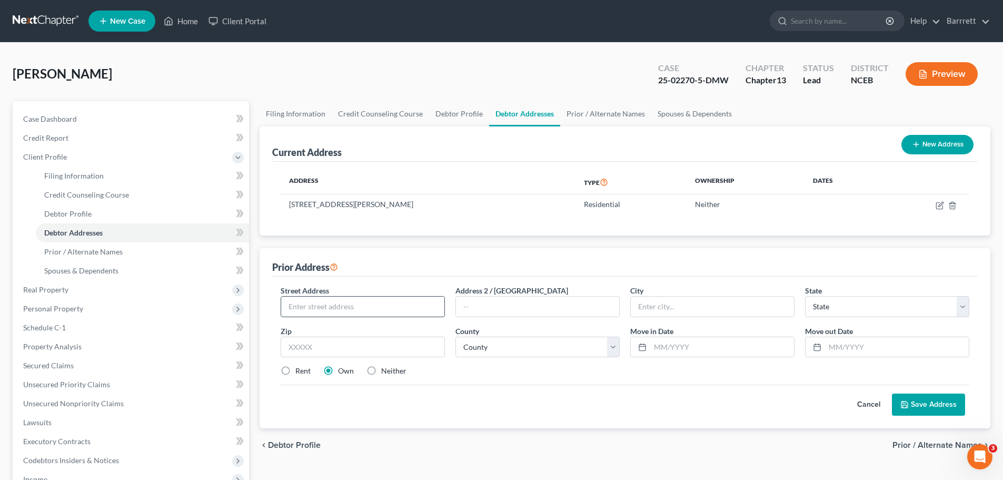
click at [332, 303] on input "text" at bounding box center [362, 306] width 163 height 20
type input "[STREET_ADDRESS]"
type input "APT 711"
type input "[GEOGRAPHIC_DATA]"
select select "9"
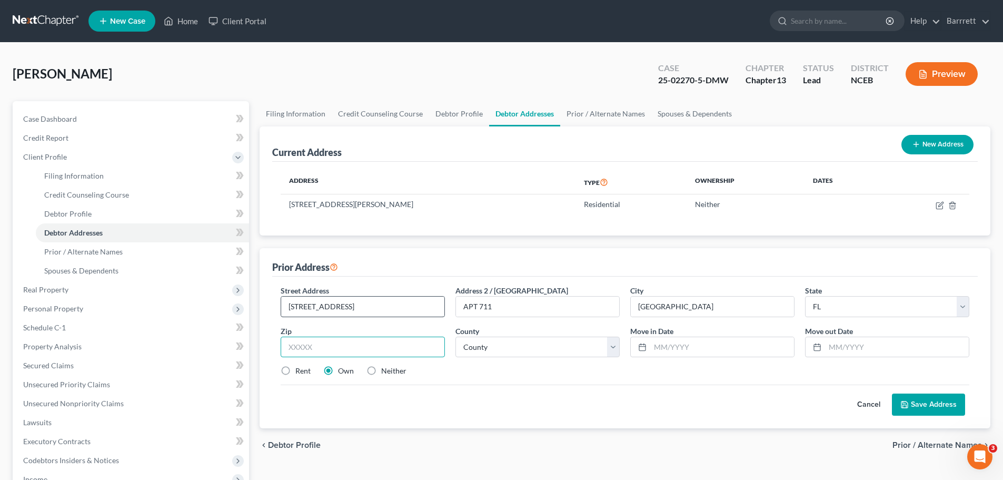
type input "33141"
type input "[GEOGRAPHIC_DATA]"
click at [513, 352] on select "County [GEOGRAPHIC_DATA] [GEOGRAPHIC_DATA] [GEOGRAPHIC_DATA] [GEOGRAPHIC_DATA] …" at bounding box center [537, 346] width 164 height 21
select select "42"
click at [455, 336] on select "County [GEOGRAPHIC_DATA] [GEOGRAPHIC_DATA] [GEOGRAPHIC_DATA] [GEOGRAPHIC_DATA] …" at bounding box center [537, 346] width 164 height 21
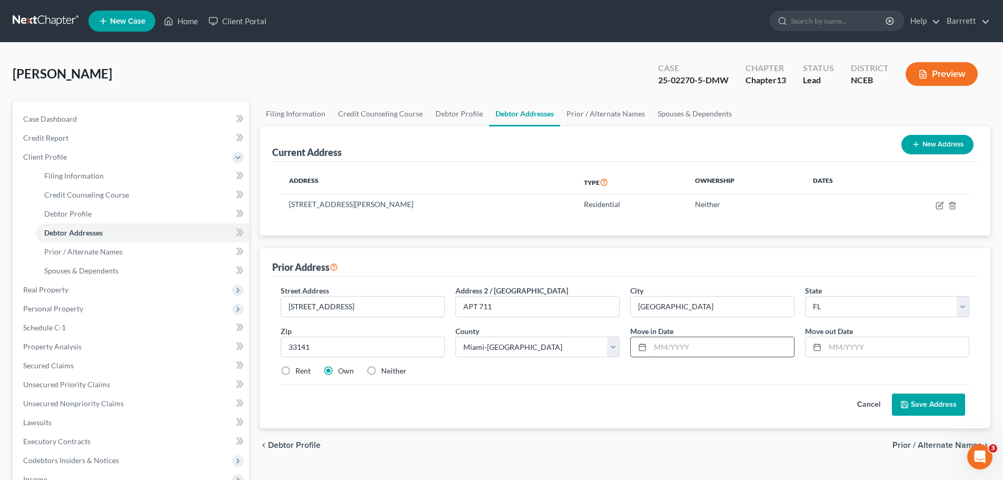
click at [688, 340] on input "text" at bounding box center [722, 347] width 144 height 20
type input "[DATE]"
click at [859, 341] on input "text" at bounding box center [897, 347] width 144 height 20
type input "[DATE]"
click at [933, 402] on button "Save Address" at bounding box center [928, 404] width 73 height 22
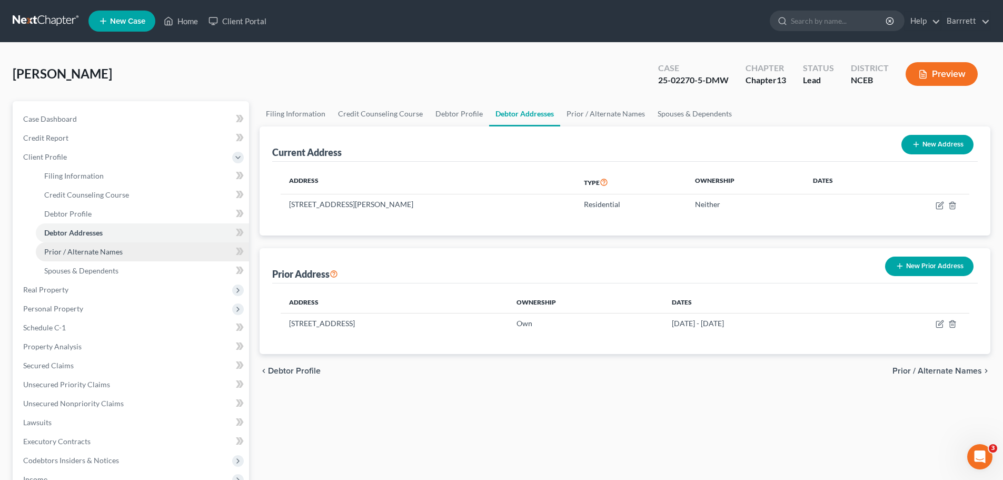
click at [151, 257] on link "Prior / Alternate Names" at bounding box center [142, 251] width 213 height 19
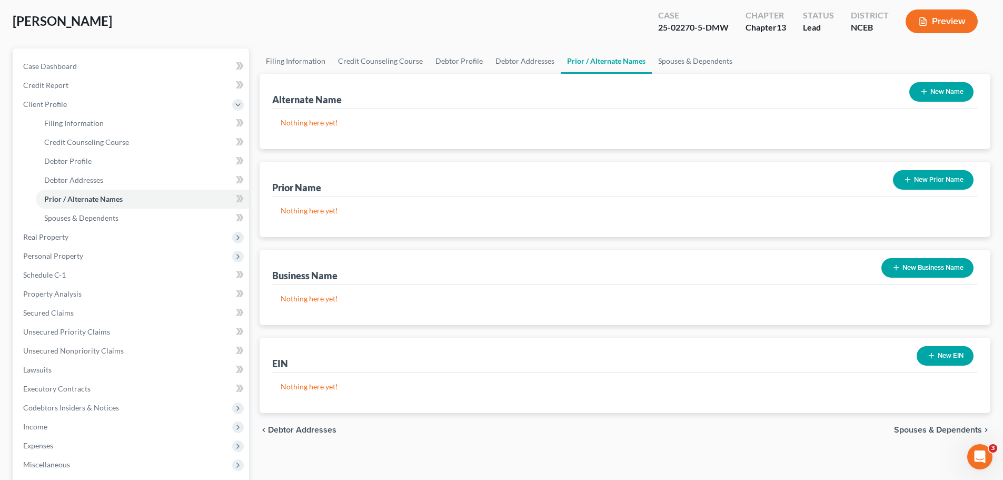
scroll to position [105, 0]
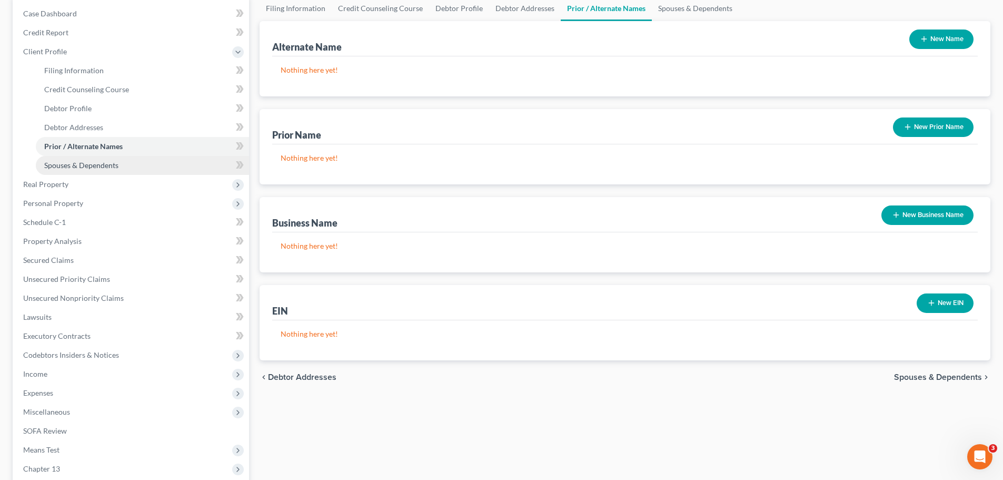
click at [67, 167] on span "Spouses & Dependents" at bounding box center [81, 165] width 74 height 9
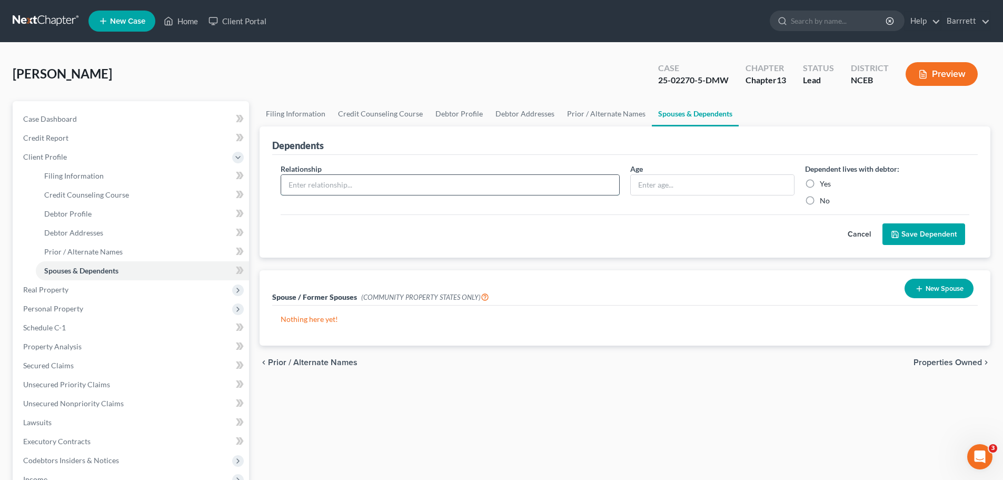
click at [487, 182] on input "text" at bounding box center [450, 185] width 338 height 20
type input "w"
type input "s"
type input "Wife"
click at [725, 188] on input "text" at bounding box center [712, 185] width 163 height 20
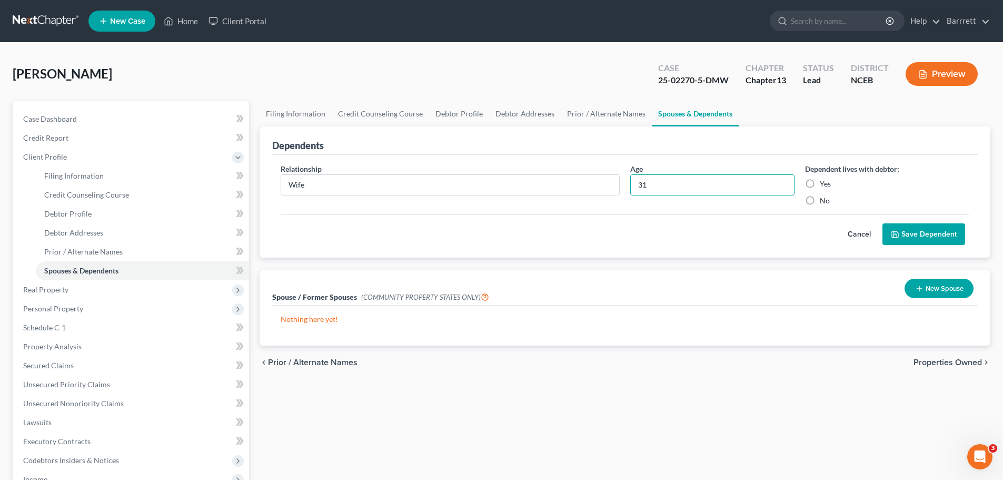
type input "31"
click at [821, 184] on label "Yes" at bounding box center [825, 183] width 11 height 11
click at [824, 184] on input "Yes" at bounding box center [827, 181] width 7 height 7
radio input "true"
click at [930, 230] on button "Save Dependent" at bounding box center [923, 234] width 83 height 22
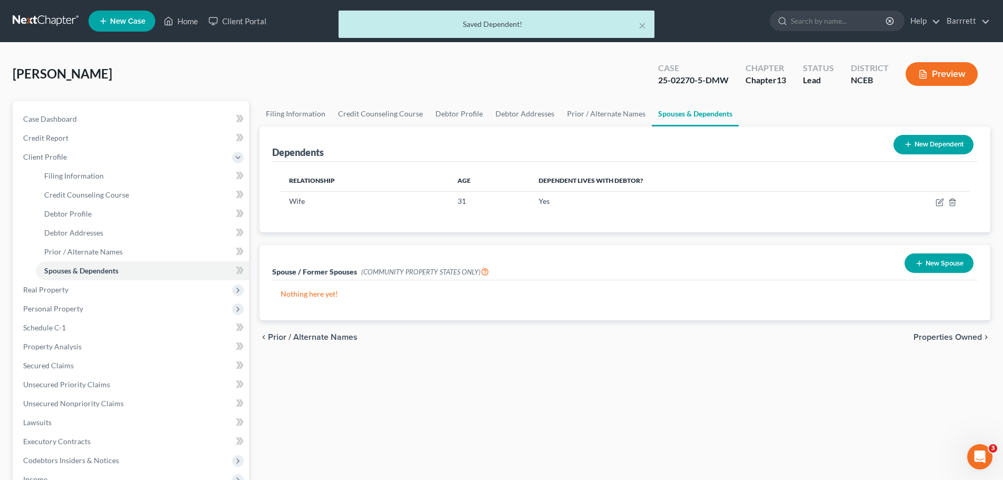
click at [947, 267] on button "New Spouse" at bounding box center [938, 262] width 69 height 19
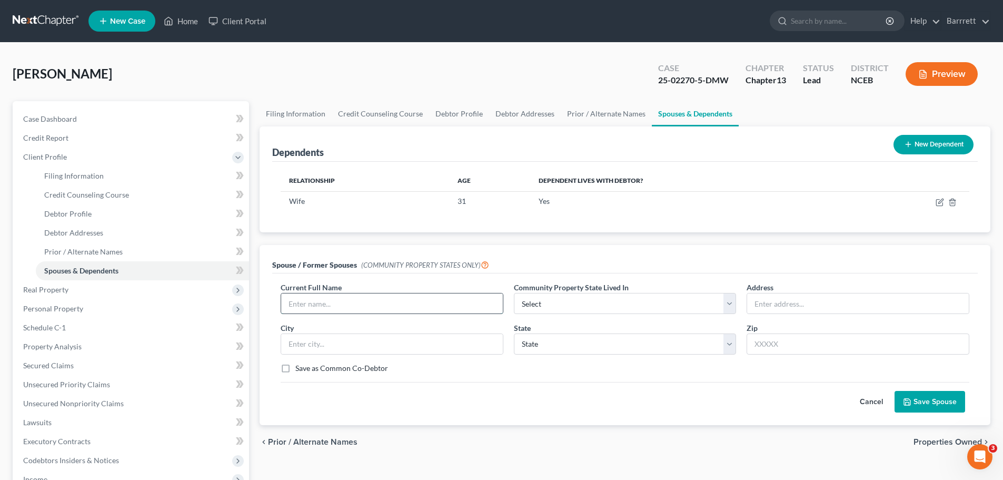
click at [313, 297] on input "text" at bounding box center [392, 303] width 222 height 20
type input "[PERSON_NAME]"
click at [793, 298] on input "text" at bounding box center [858, 303] width 222 height 20
type input "[STREET_ADDRESS]"
type input "Wilmington"
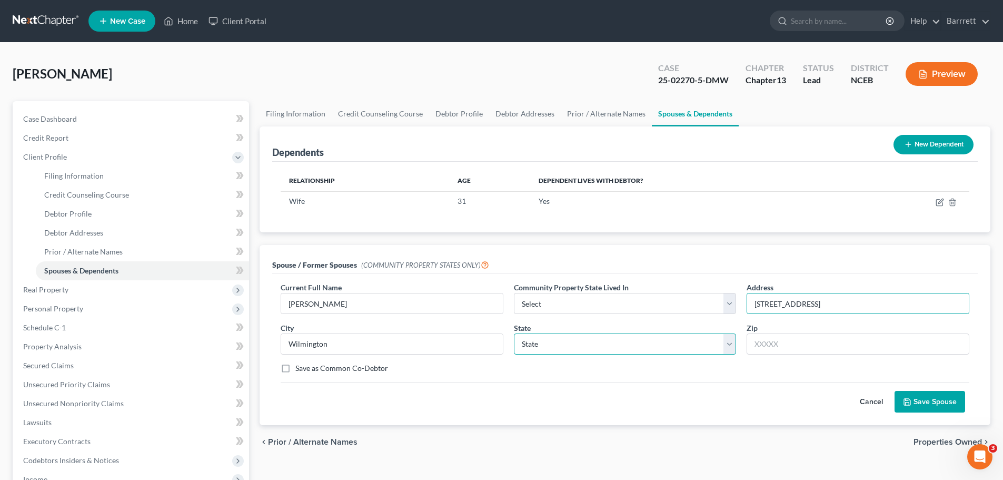
select select "28"
type input "28409-9110"
click at [951, 396] on button "Save Spouse" at bounding box center [929, 402] width 71 height 22
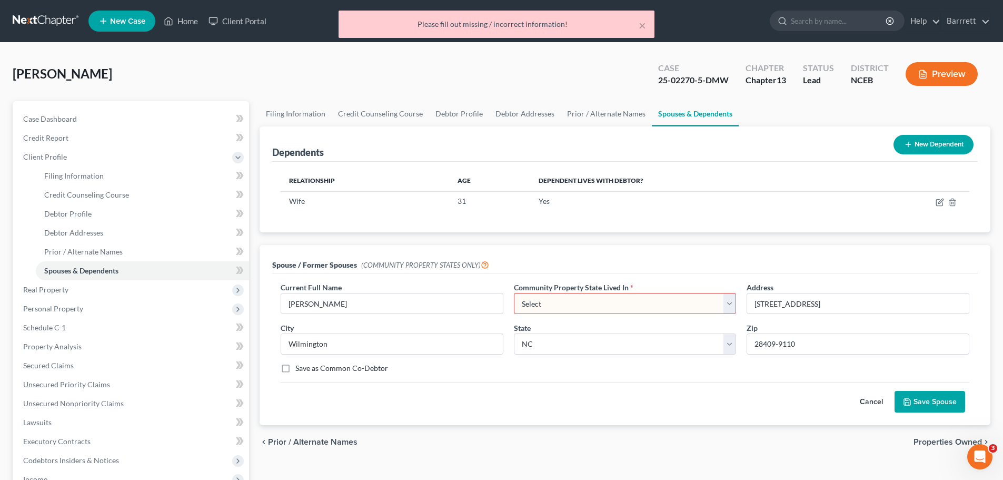
click at [545, 305] on select "Select AZ CA GU ID LA NV NM PR [GEOGRAPHIC_DATA] [GEOGRAPHIC_DATA] [GEOGRAPHIC_…" at bounding box center [625, 303] width 223 height 21
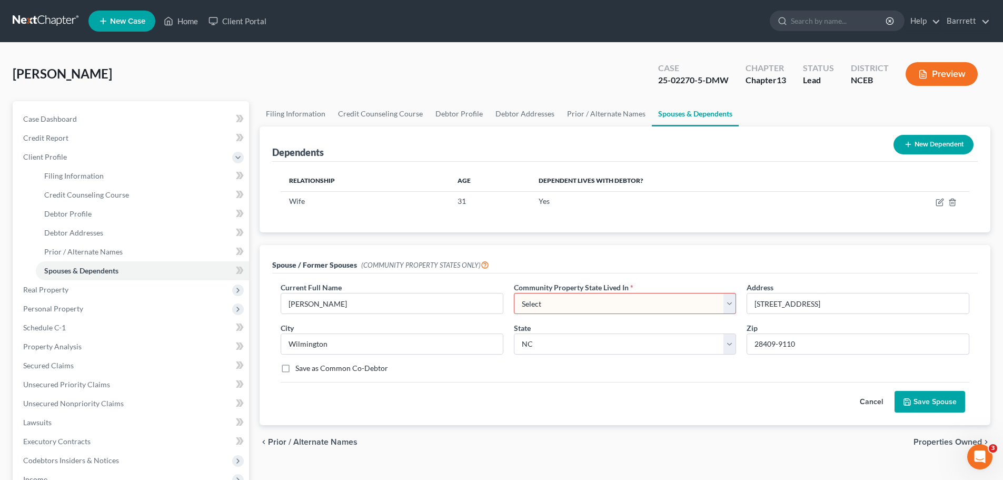
click at [728, 238] on div "Dependents New Dependent Relationship Age Dependent lives with debtor? Wife [DE…" at bounding box center [624, 275] width 741 height 299
click at [864, 393] on button "Cancel" at bounding box center [871, 401] width 46 height 21
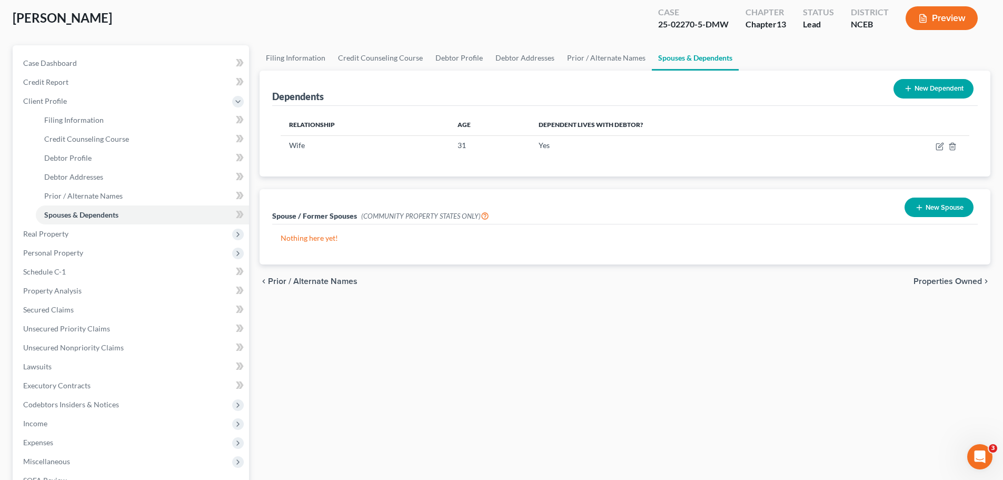
scroll to position [53, 0]
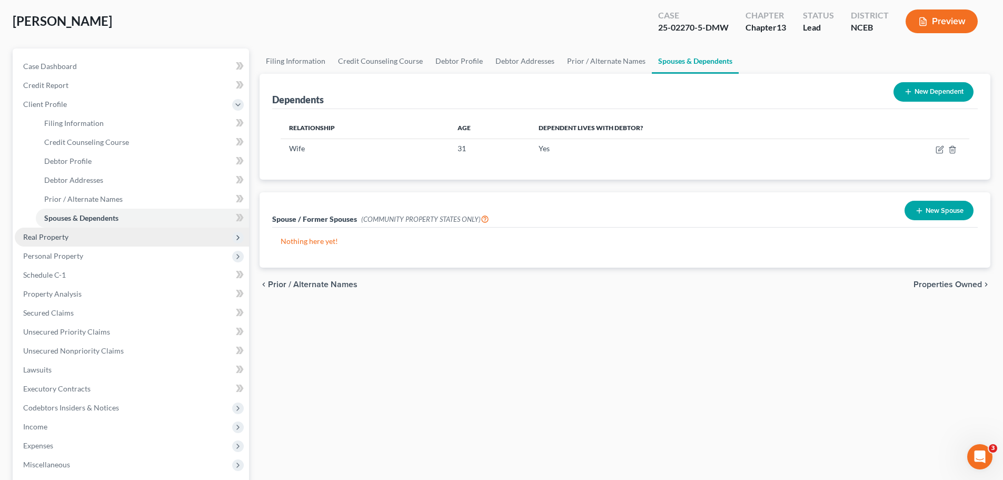
click at [85, 236] on span "Real Property" at bounding box center [132, 236] width 234 height 19
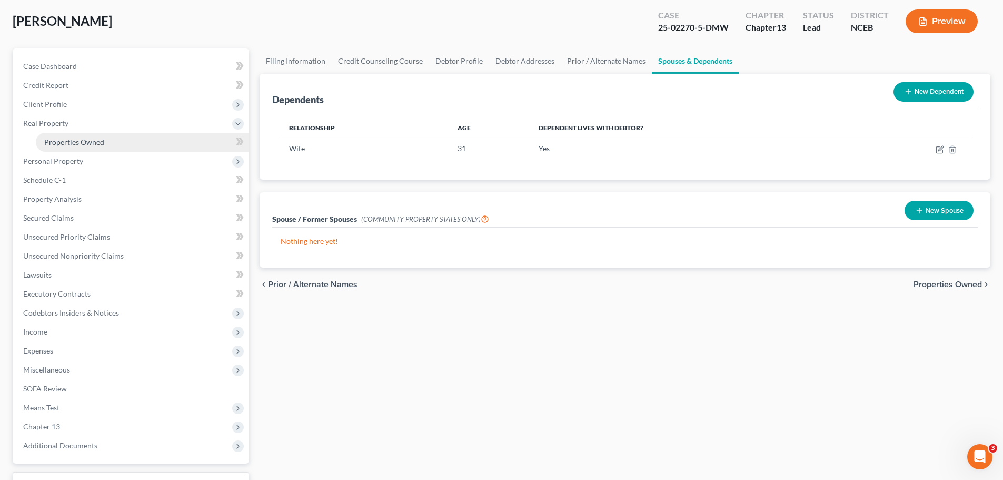
click at [105, 143] on link "Properties Owned" at bounding box center [142, 142] width 213 height 19
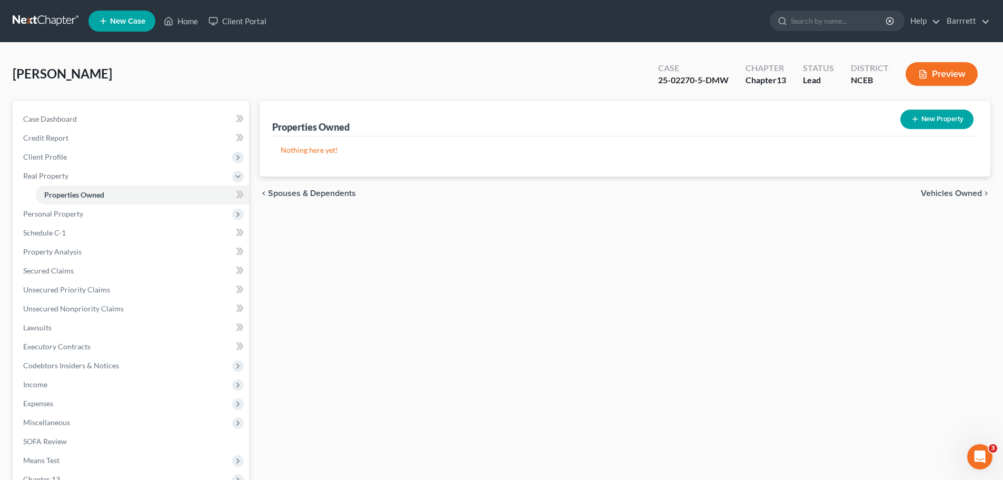
click at [947, 116] on button "New Property" at bounding box center [936, 118] width 73 height 19
select select "28"
select select "64"
select select "0"
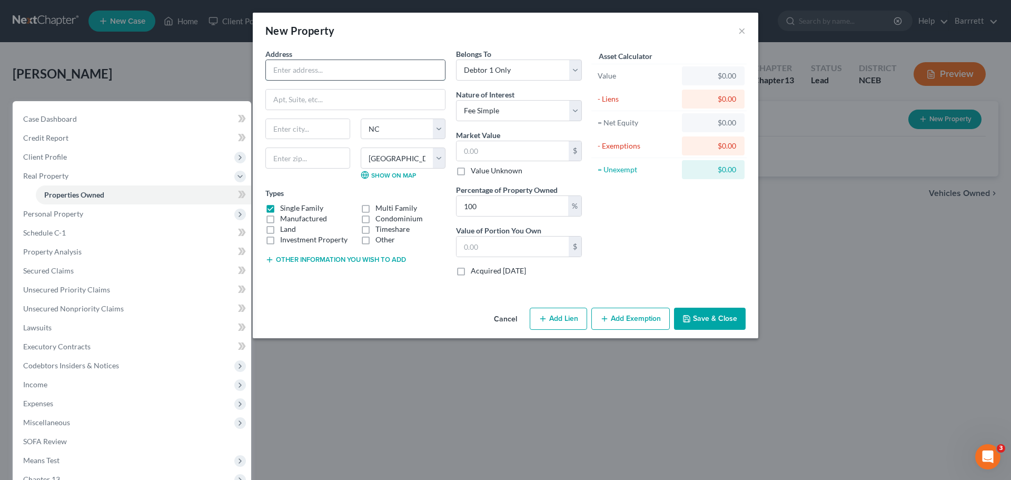
click at [333, 73] on input "text" at bounding box center [355, 70] width 179 height 20
type input "[STREET_ADDRESS]"
type input "APT 711"
type input "[GEOGRAPHIC_DATA]"
select select "9"
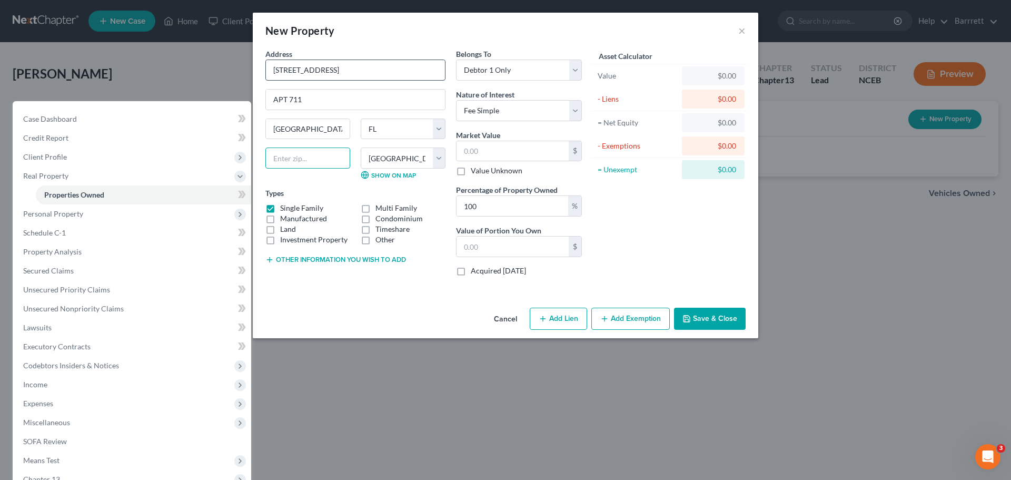
type input "33141"
type input "[GEOGRAPHIC_DATA]"
click at [389, 158] on select "County [GEOGRAPHIC_DATA] [GEOGRAPHIC_DATA] [GEOGRAPHIC_DATA] [GEOGRAPHIC_DATA] …" at bounding box center [403, 157] width 85 height 21
select select "42"
click at [361, 147] on select "County [GEOGRAPHIC_DATA] [GEOGRAPHIC_DATA] [GEOGRAPHIC_DATA] [GEOGRAPHIC_DATA] …" at bounding box center [403, 157] width 85 height 21
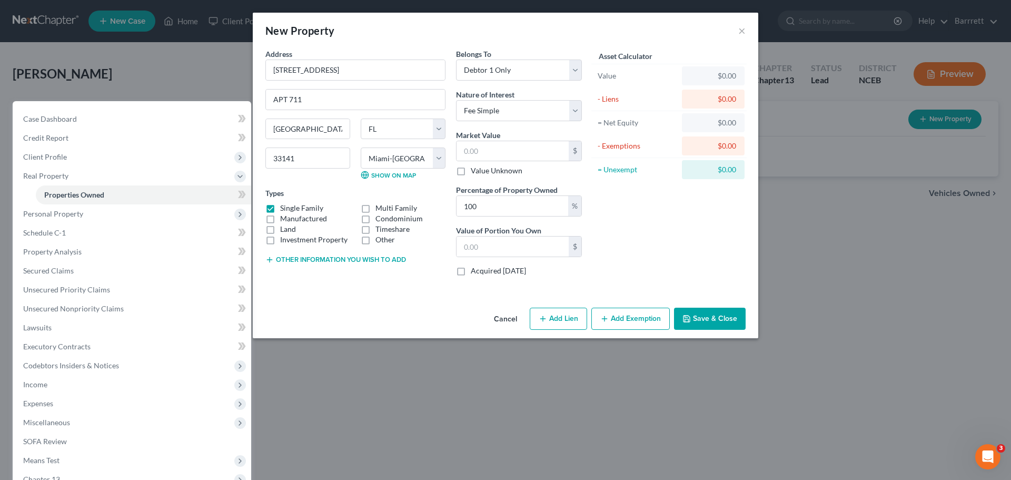
click at [381, 217] on label "Condominium" at bounding box center [398, 218] width 47 height 11
click at [381, 217] on input "Condominium" at bounding box center [383, 216] width 7 height 7
checkbox input "true"
click at [280, 213] on label "Manufactured" at bounding box center [303, 218] width 47 height 11
click at [284, 213] on input "Manufactured" at bounding box center [287, 216] width 7 height 7
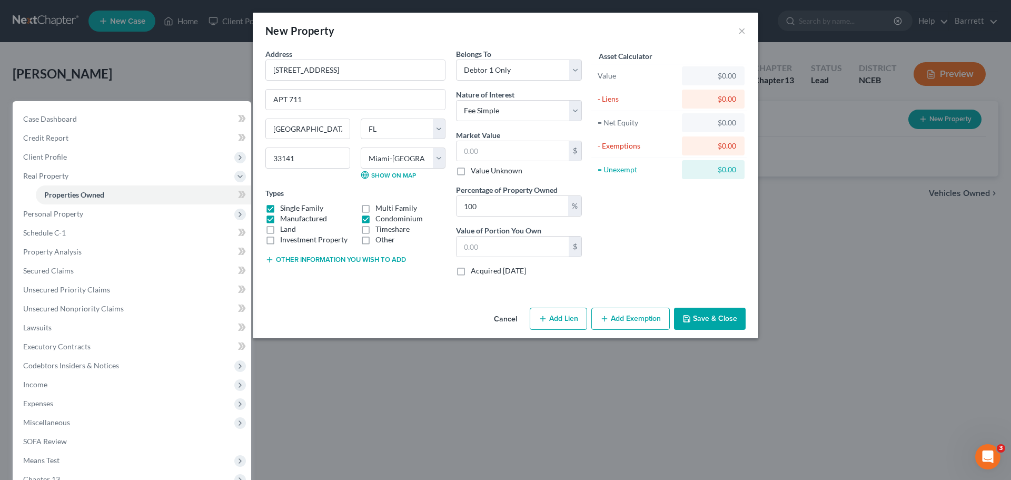
click at [280, 215] on label "Manufactured" at bounding box center [303, 218] width 47 height 11
click at [284, 215] on input "Manufactured" at bounding box center [287, 216] width 7 height 7
checkbox input "false"
click at [280, 210] on label "Single Family" at bounding box center [301, 208] width 43 height 11
click at [284, 210] on input "Single Family" at bounding box center [287, 206] width 7 height 7
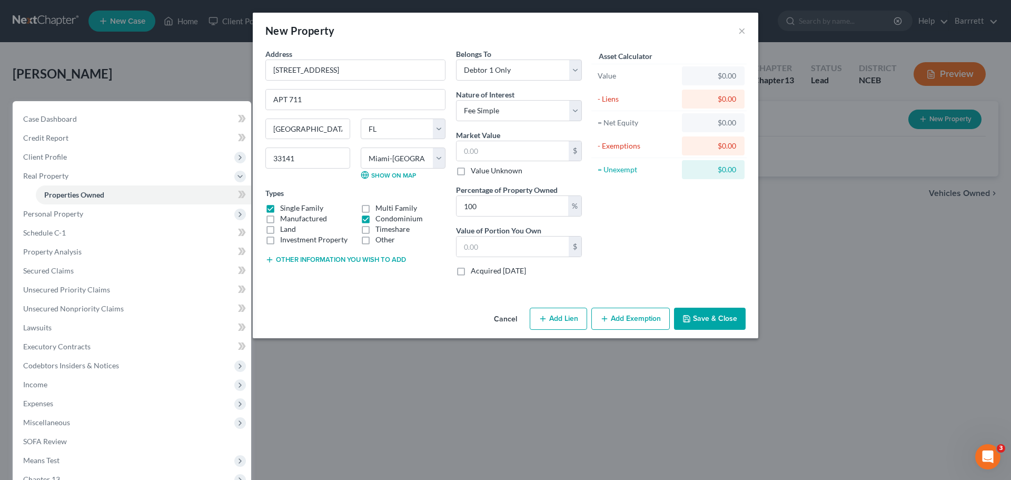
checkbox input "false"
click at [541, 151] on input "text" at bounding box center [512, 151] width 112 height 20
type input "2"
type input "2.00"
type input "29"
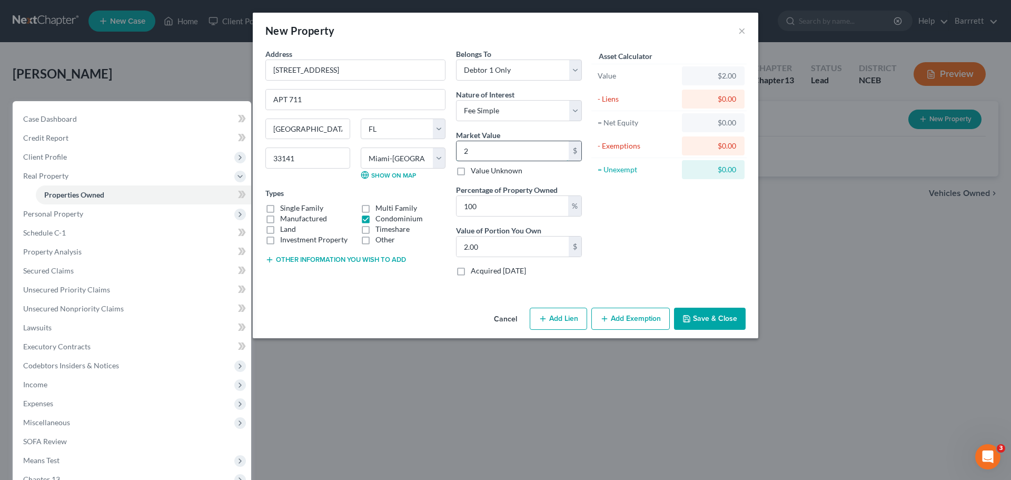
type input "29.00"
type input "290"
type input "290.00"
type input "2900"
type input "2,900.00"
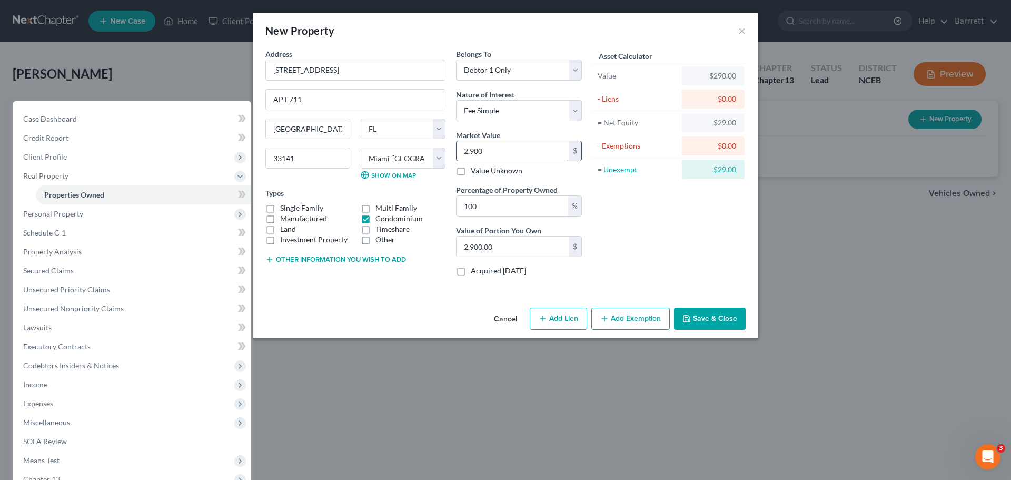
type input "2,9000"
type input "29,000.00"
type input "29,0000"
type input "290,000.00"
type input "290,000"
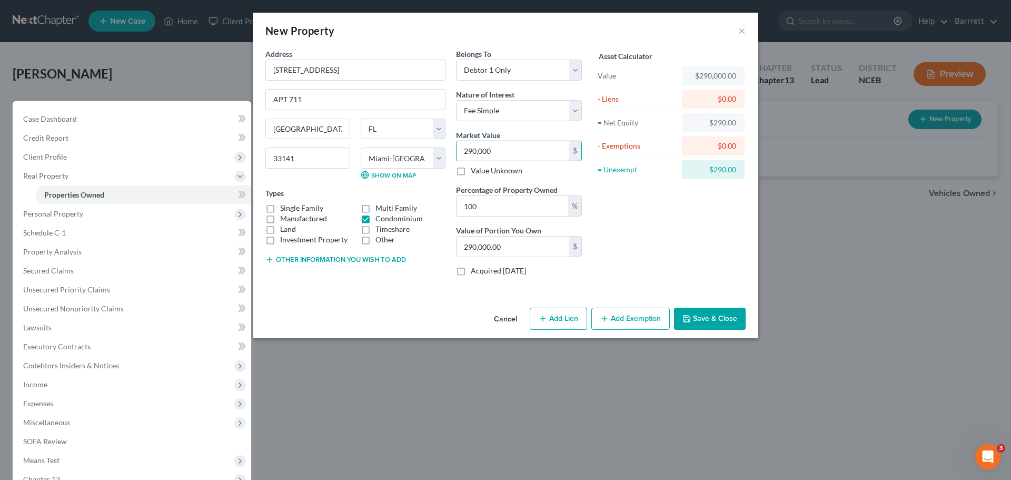
click at [710, 99] on div "$0.00" at bounding box center [713, 99] width 46 height 11
click at [710, 98] on div "$0.00" at bounding box center [713, 99] width 46 height 11
click at [731, 97] on div "$0.00" at bounding box center [713, 99] width 46 height 11
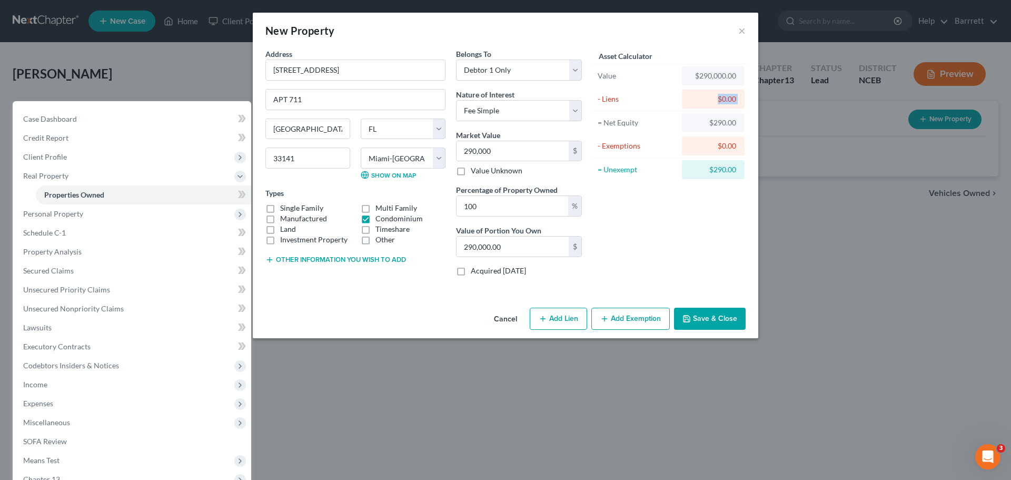
click at [731, 97] on div "$0.00" at bounding box center [713, 99] width 46 height 11
click at [654, 135] on div "- Exemptions $0.00" at bounding box center [668, 146] width 155 height 24
click at [719, 153] on div "$0.00" at bounding box center [713, 145] width 63 height 19
click at [720, 87] on div "- Liens $0.00" at bounding box center [668, 99] width 155 height 24
click at [720, 98] on div "$0.00" at bounding box center [713, 99] width 46 height 11
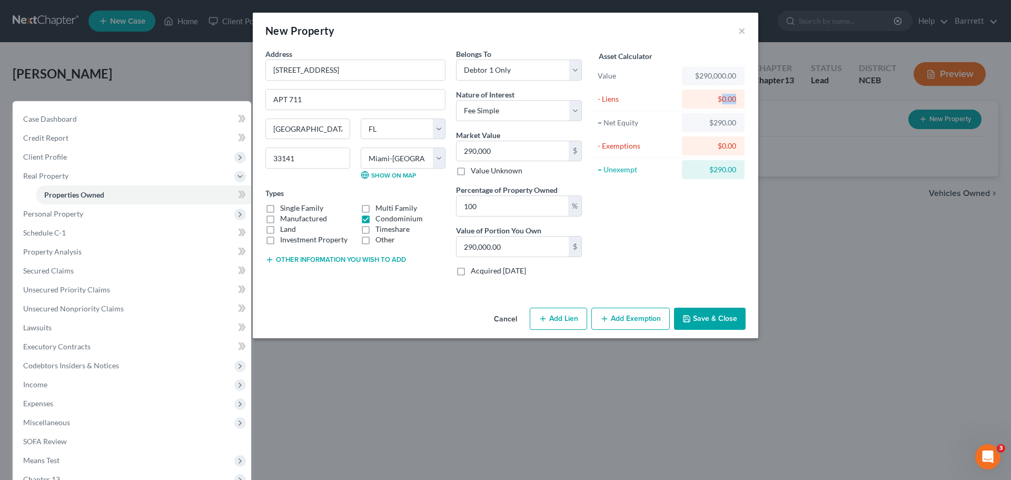
click at [720, 98] on div "$0.00" at bounding box center [713, 99] width 46 height 11
click at [671, 192] on div "Asset Calculator Value $290,000.00 - Liens $0.00 = Net Equity $290.00 - Exempti…" at bounding box center [669, 166] width 164 height 236
click at [399, 262] on button "Other information you wish to add" at bounding box center [335, 259] width 141 height 8
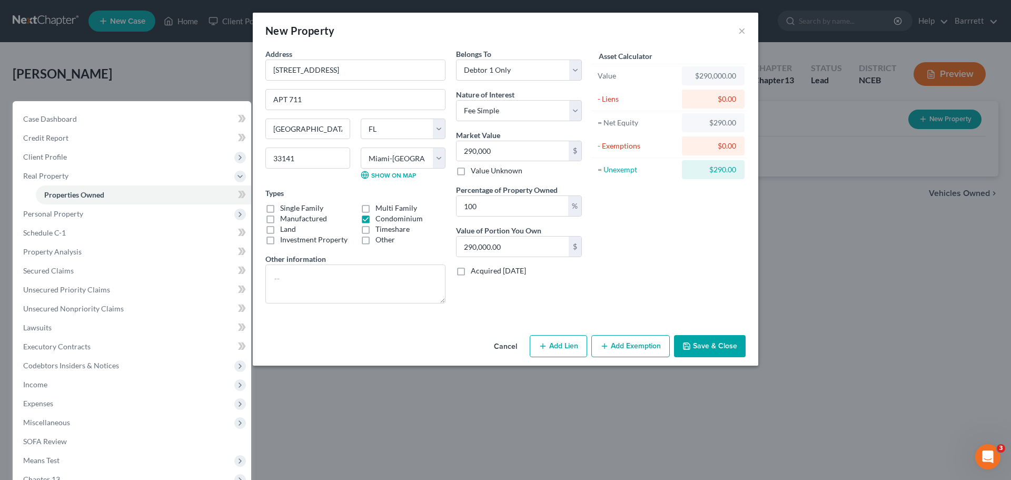
click at [715, 343] on button "Save & Close" at bounding box center [710, 346] width 72 height 22
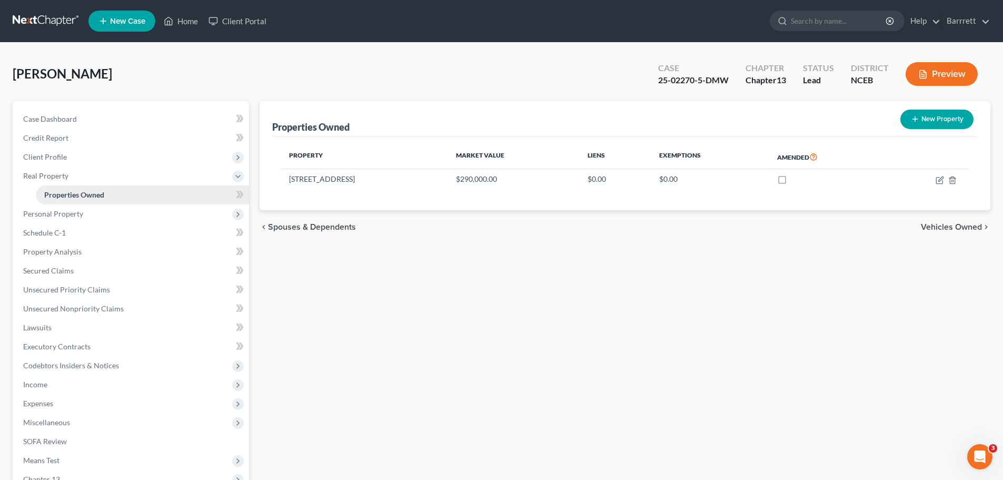
click at [84, 193] on span "Properties Owned" at bounding box center [74, 194] width 60 height 9
click at [941, 180] on icon "button" at bounding box center [939, 180] width 8 height 8
select select "9"
select select "42"
select select "0"
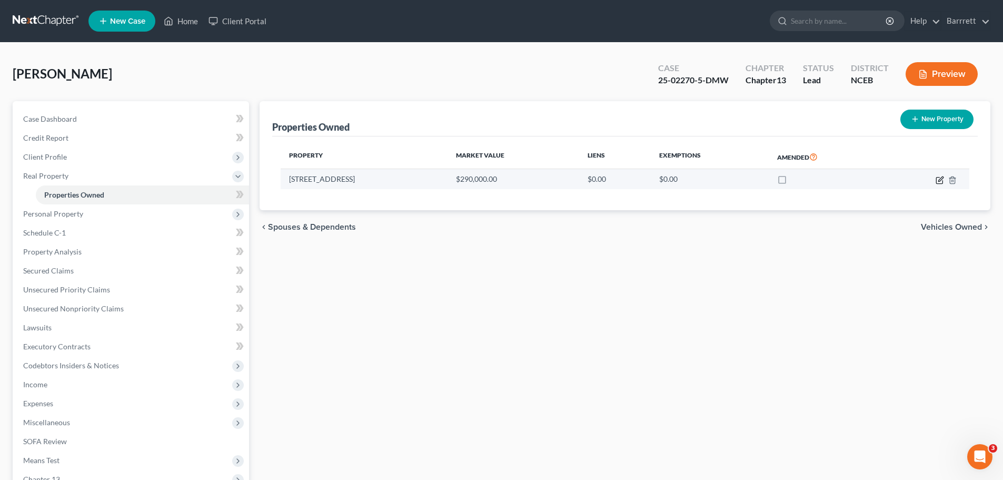
select select "0"
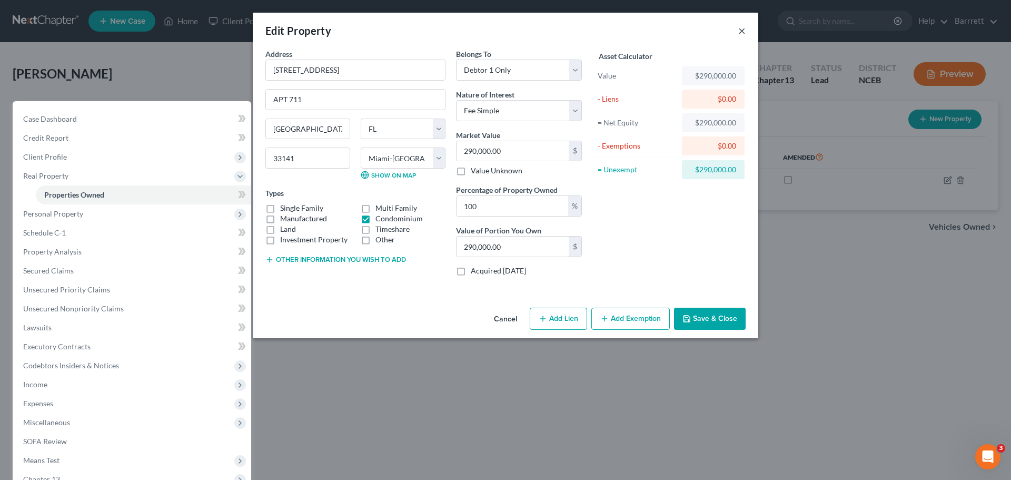
click at [740, 31] on button "×" at bounding box center [741, 30] width 7 height 13
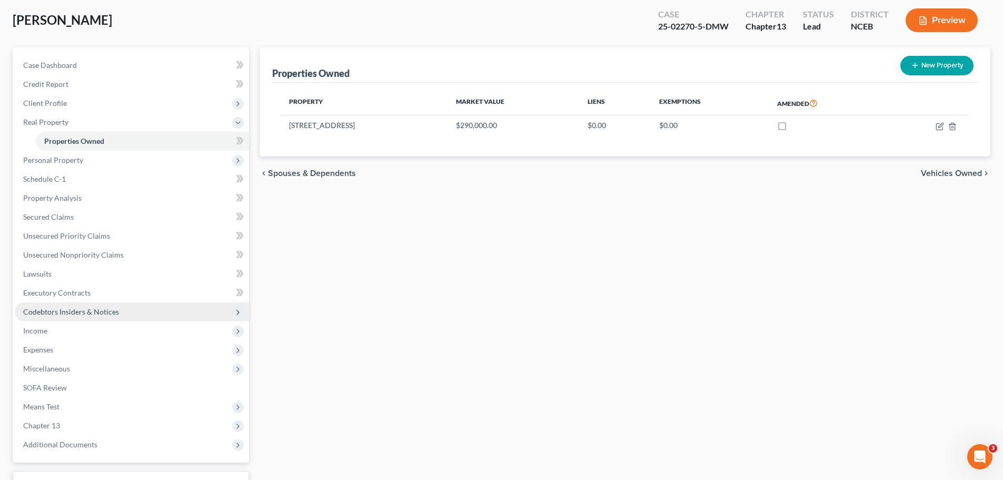
scroll to position [137, 0]
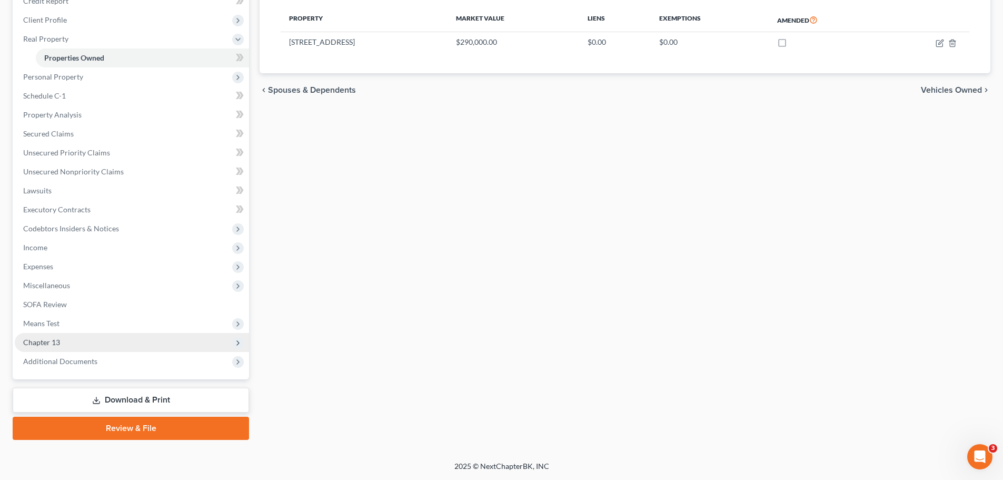
click at [90, 341] on span "Chapter 13" at bounding box center [132, 342] width 234 height 19
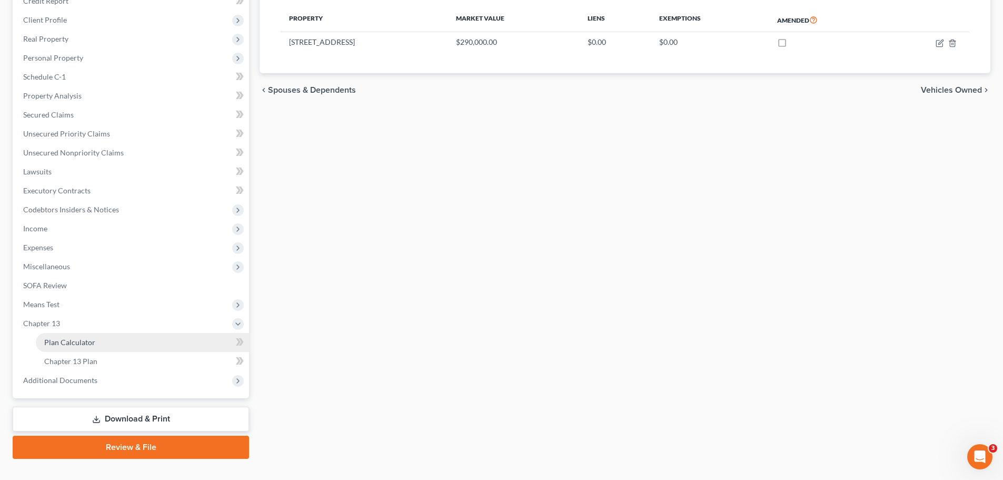
click at [101, 344] on link "Plan Calculator" at bounding box center [142, 342] width 213 height 19
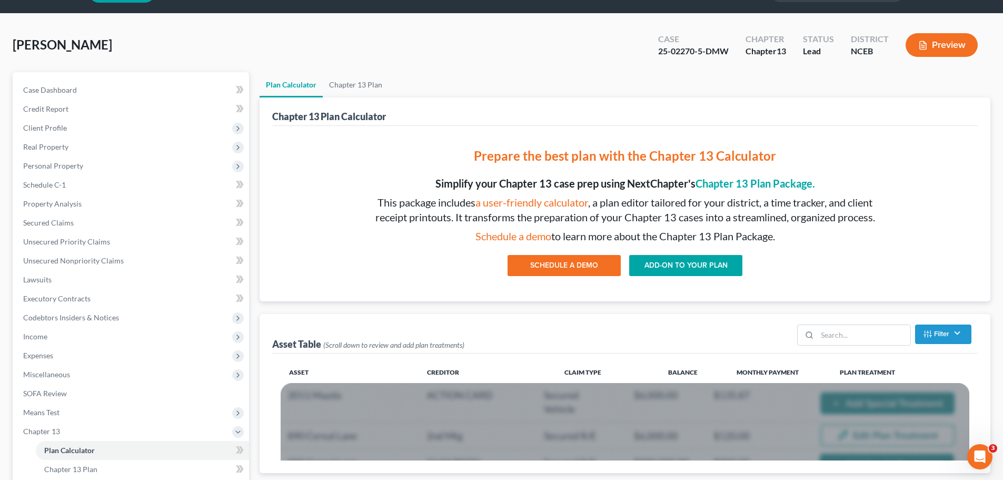
scroll to position [53, 0]
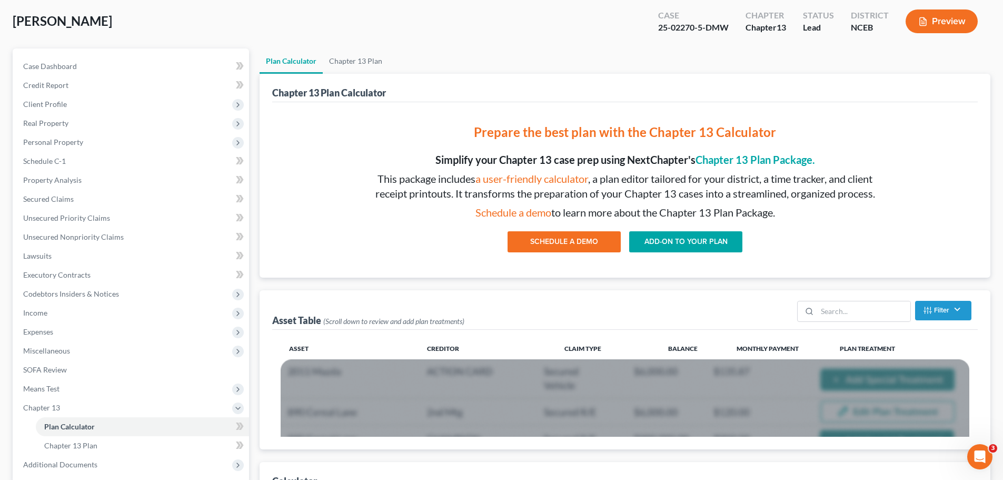
click at [697, 238] on link "ADD-ON TO YOUR PLAN" at bounding box center [685, 241] width 113 height 21
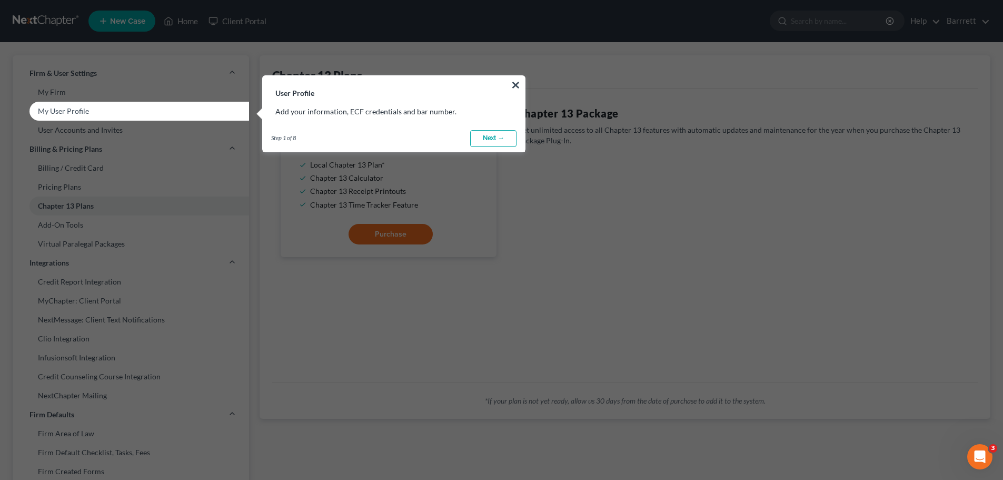
click at [497, 142] on link "Next →" at bounding box center [493, 138] width 46 height 17
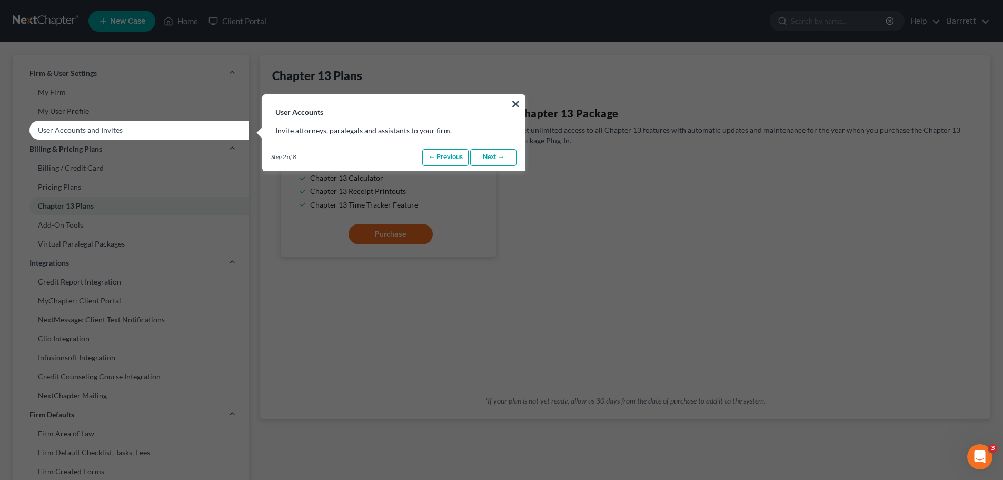
click at [493, 154] on link "Next →" at bounding box center [493, 157] width 46 height 17
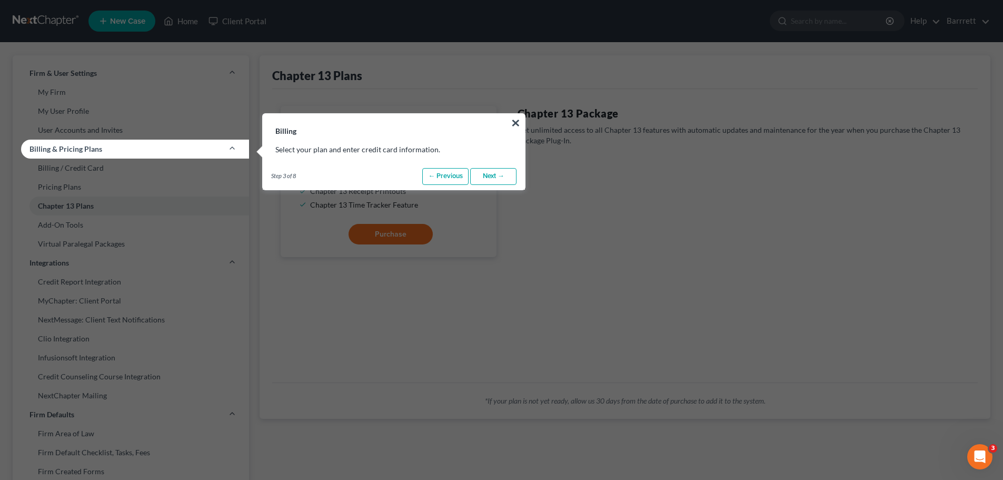
click at [486, 172] on link "Next →" at bounding box center [493, 176] width 46 height 17
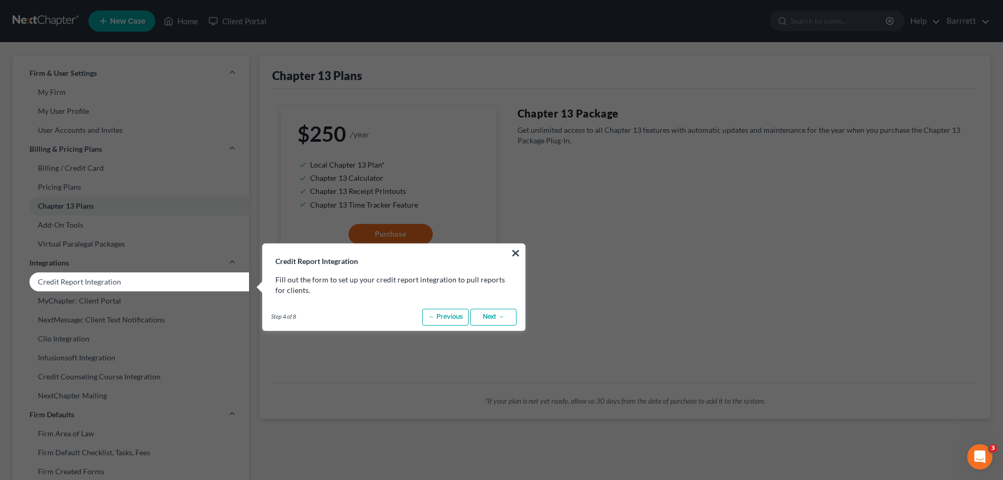
click at [491, 318] on link "Next →" at bounding box center [493, 316] width 46 height 17
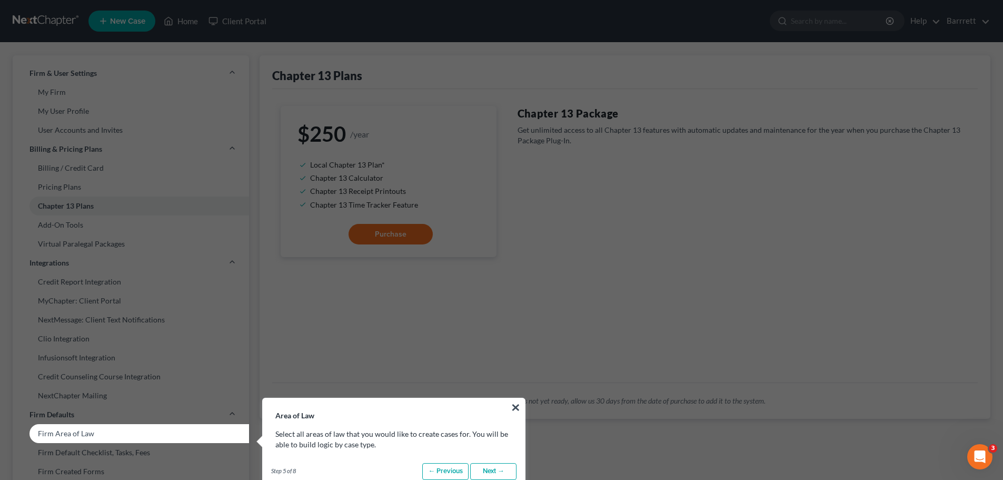
click at [443, 471] on link "← Previous" at bounding box center [445, 471] width 46 height 17
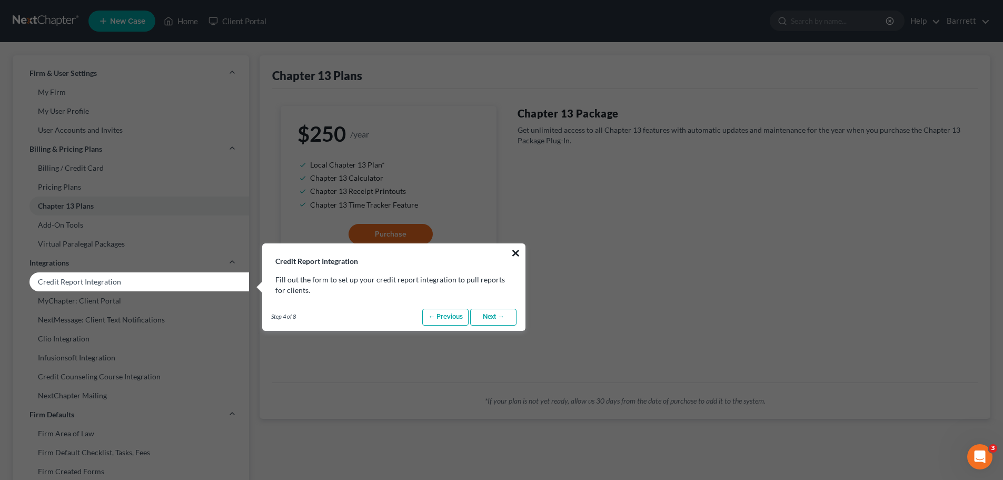
click at [515, 253] on button "×" at bounding box center [516, 252] width 10 height 17
